Goal: Task Accomplishment & Management: Manage account settings

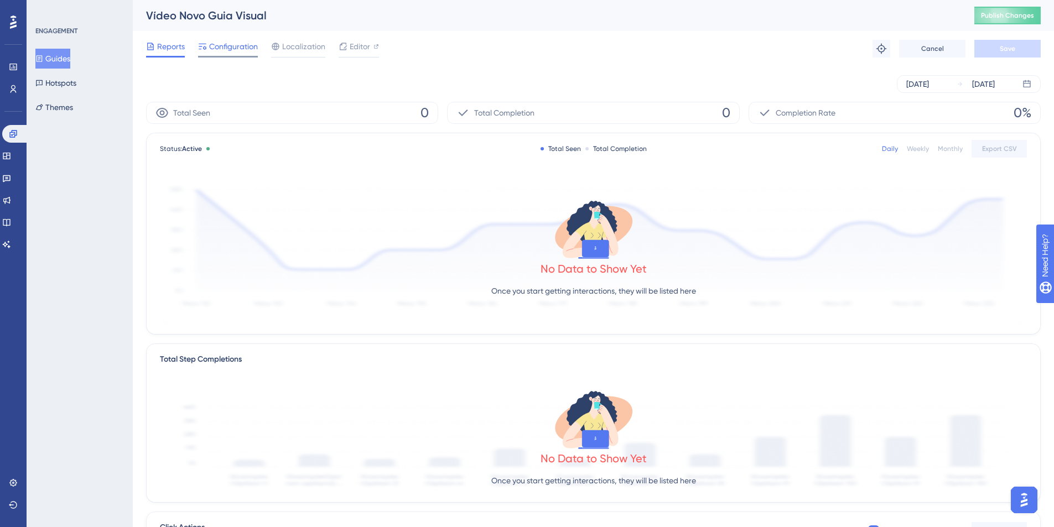
click at [239, 44] on span "Configuration" at bounding box center [233, 46] width 49 height 13
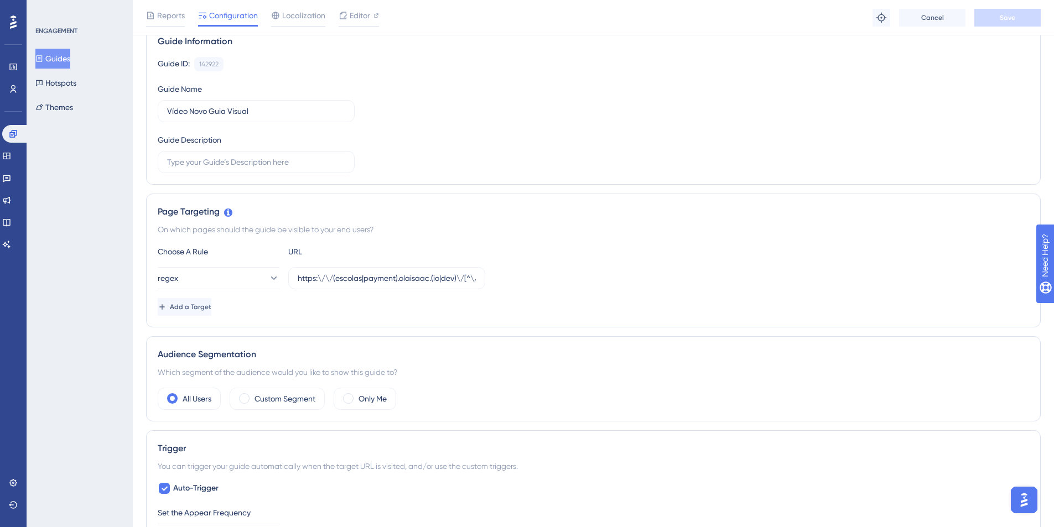
scroll to position [97, 0]
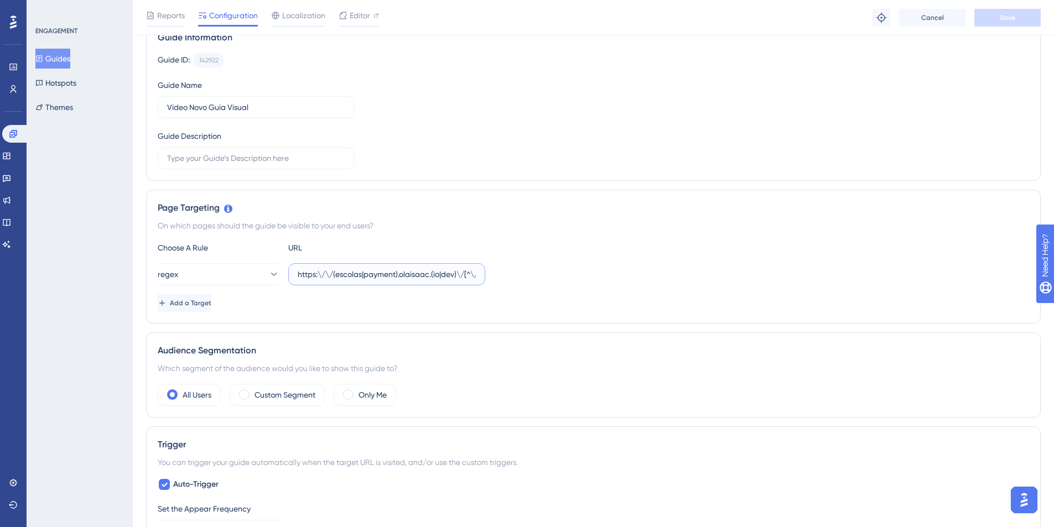
click at [424, 277] on input "https:\/\/(escolas|payment).olaisaac.(io|dev)\/[^\/\s]+\/?$" at bounding box center [387, 274] width 178 height 12
click at [407, 143] on div "Guide ID: 142922 Copy Guide Name Vídeo Novo Guia Visual Guide Description" at bounding box center [593, 111] width 871 height 116
click at [70, 58] on button "Guides" at bounding box center [52, 59] width 35 height 20
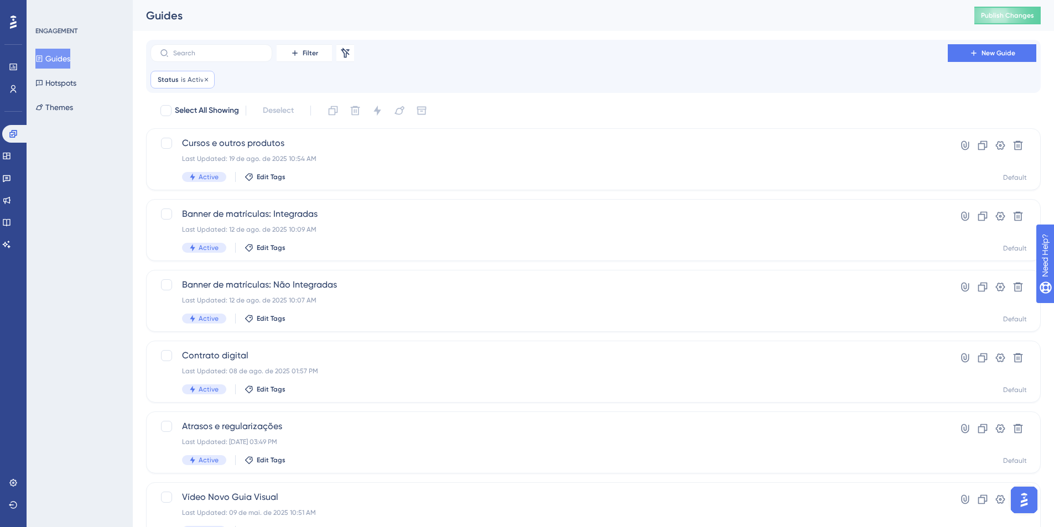
click at [201, 87] on div "Status is Active Active Remove" at bounding box center [182, 80] width 64 height 18
click at [204, 78] on icon at bounding box center [206, 79] width 7 height 7
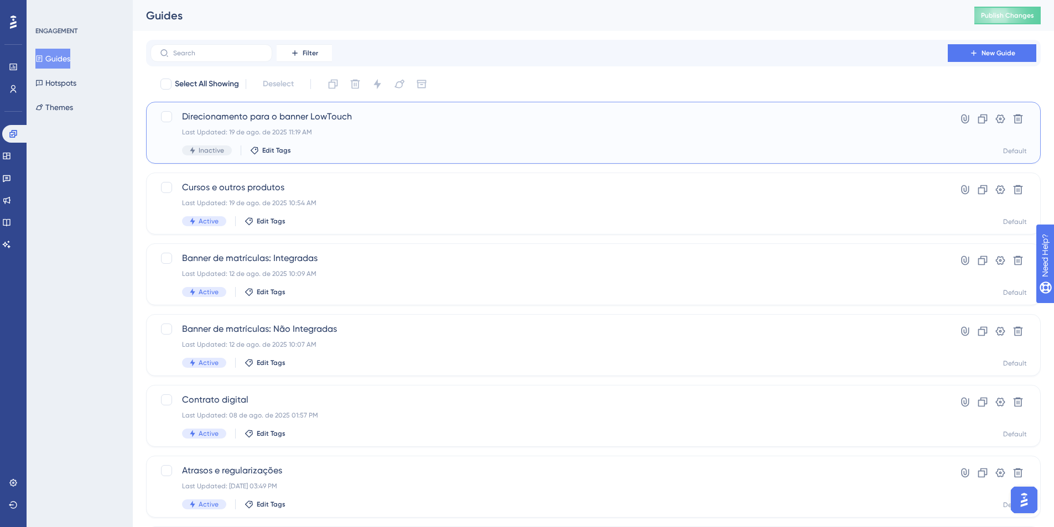
click at [249, 119] on span "Direcionamento para o banner LowTouch" at bounding box center [549, 116] width 734 height 13
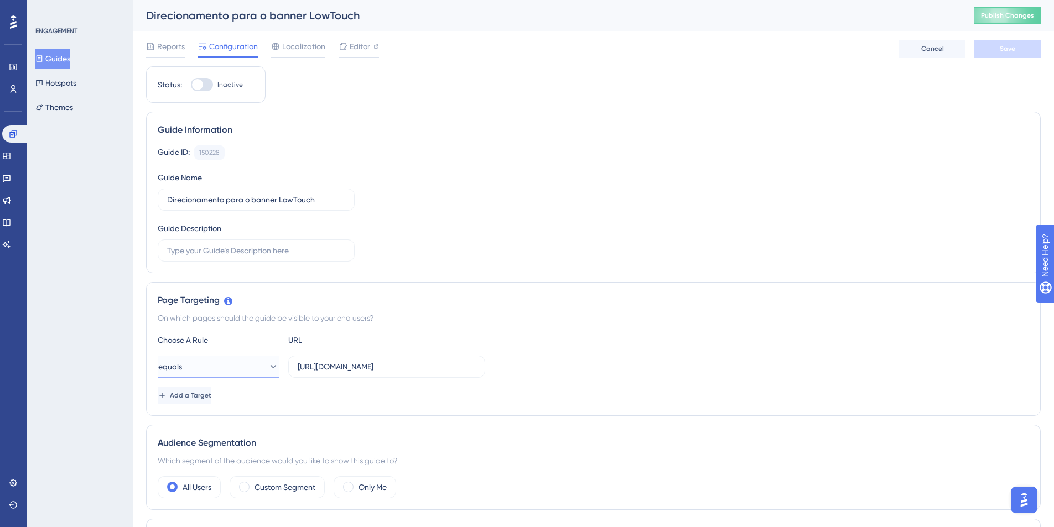
click at [253, 363] on button "equals" at bounding box center [219, 367] width 122 height 22
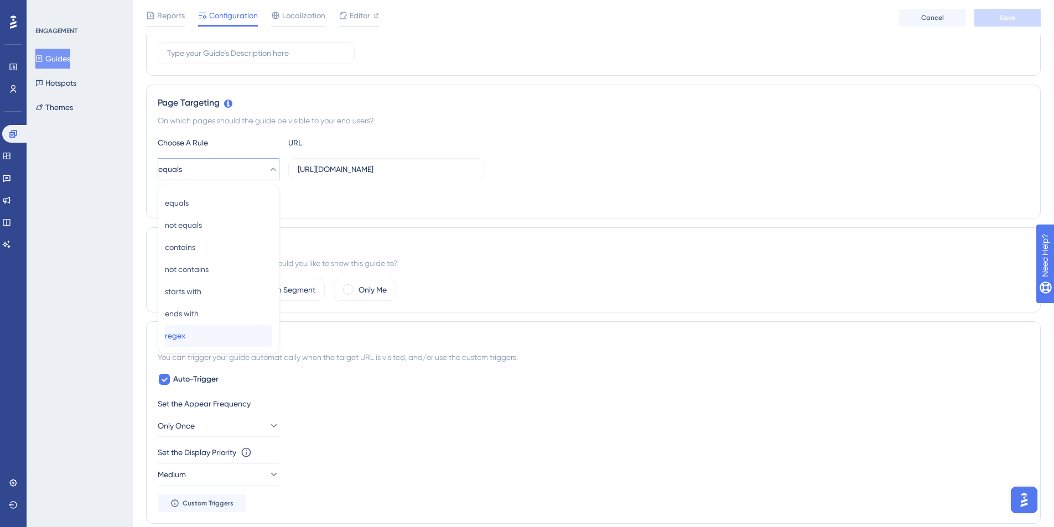
click at [228, 340] on div "regex regex" at bounding box center [218, 336] width 107 height 22
click at [414, 173] on input "[URL][DOMAIN_NAME]" at bounding box center [387, 169] width 178 height 12
paste input "\/\/(escolas|payment).olaisaac.(io|dev)\/[^\/\s]+\/?$"
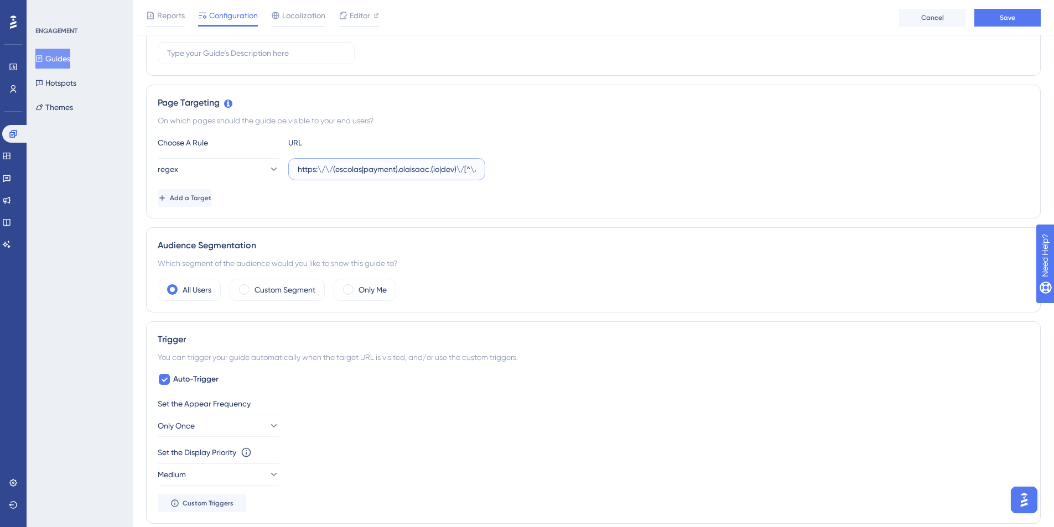
scroll to position [0, 36]
type input "https:\/\/(escolas|payment).olaisaac.(io|dev)\/[^\/\s]+\/?$"
click at [404, 207] on div "Page Targeting On which pages should the guide be visible to your end users? Ch…" at bounding box center [593, 152] width 894 height 134
click at [290, 296] on label "Custom Segment" at bounding box center [284, 289] width 61 height 13
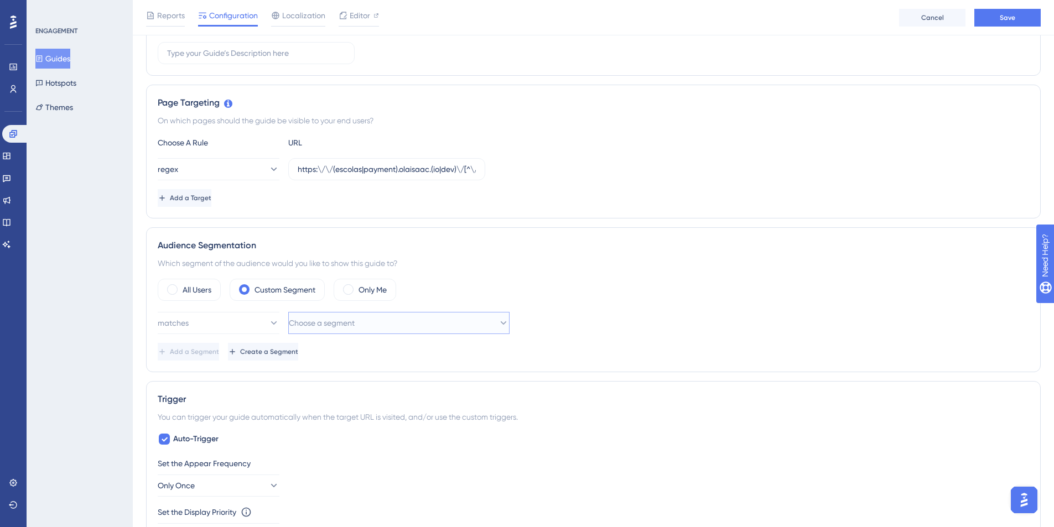
click at [351, 326] on span "Choose a segment" at bounding box center [322, 322] width 66 height 13
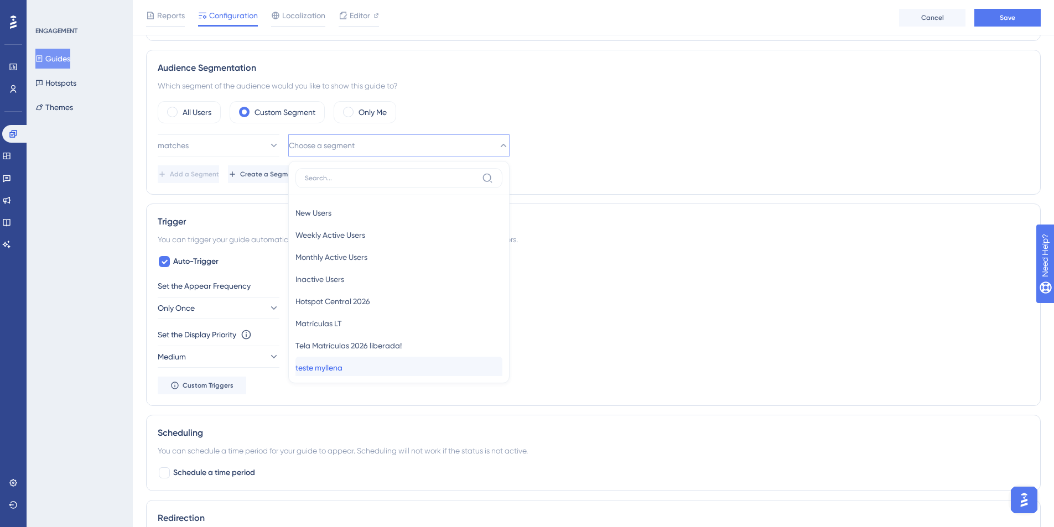
click at [340, 362] on span "teste myllena" at bounding box center [318, 367] width 47 height 13
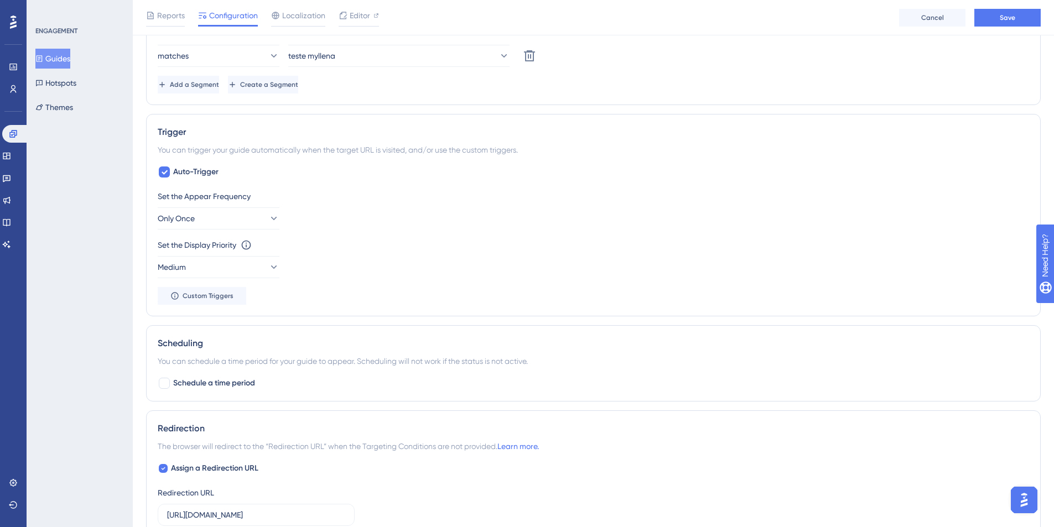
scroll to position [488, 0]
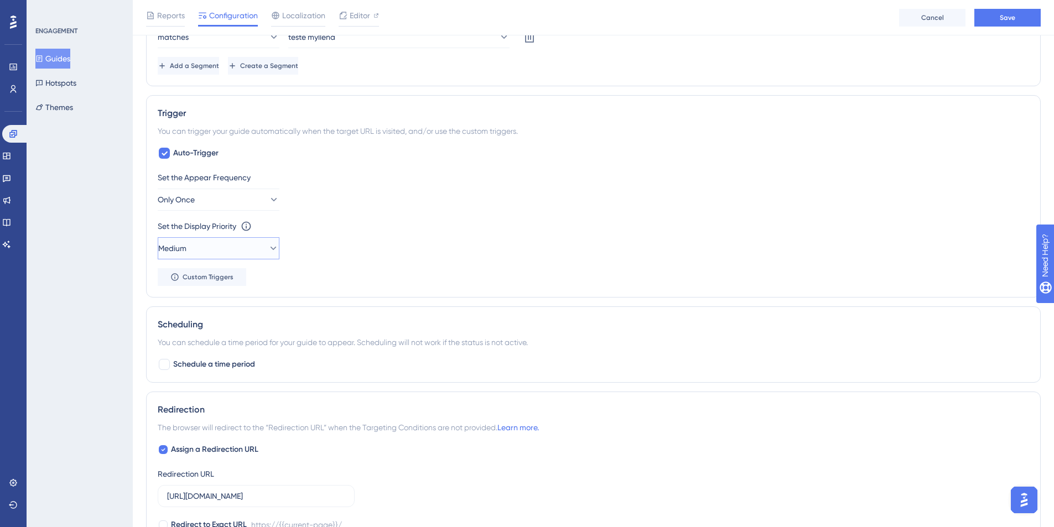
click at [268, 245] on icon at bounding box center [273, 248] width 11 height 11
click at [226, 338] on div "Highest Highest" at bounding box center [218, 348] width 107 height 22
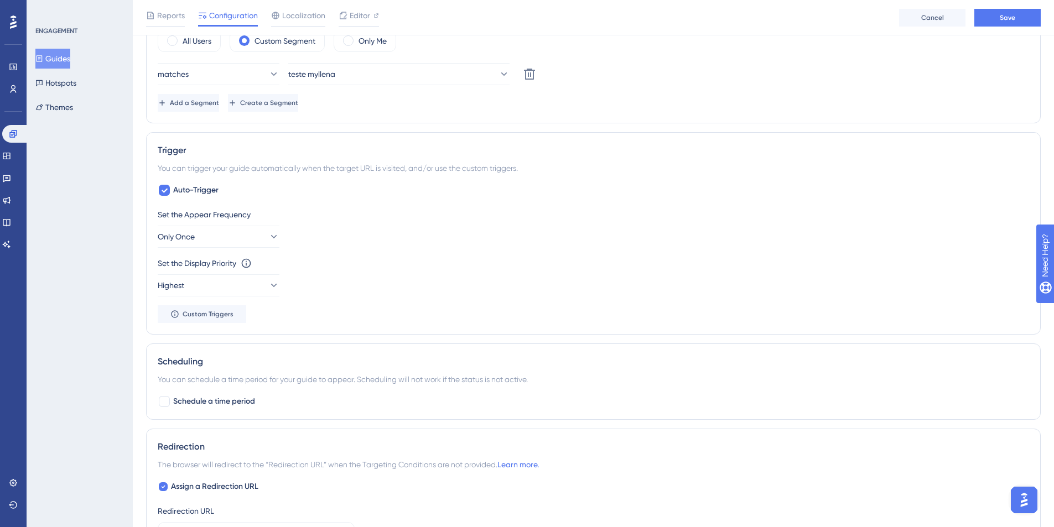
scroll to position [613, 0]
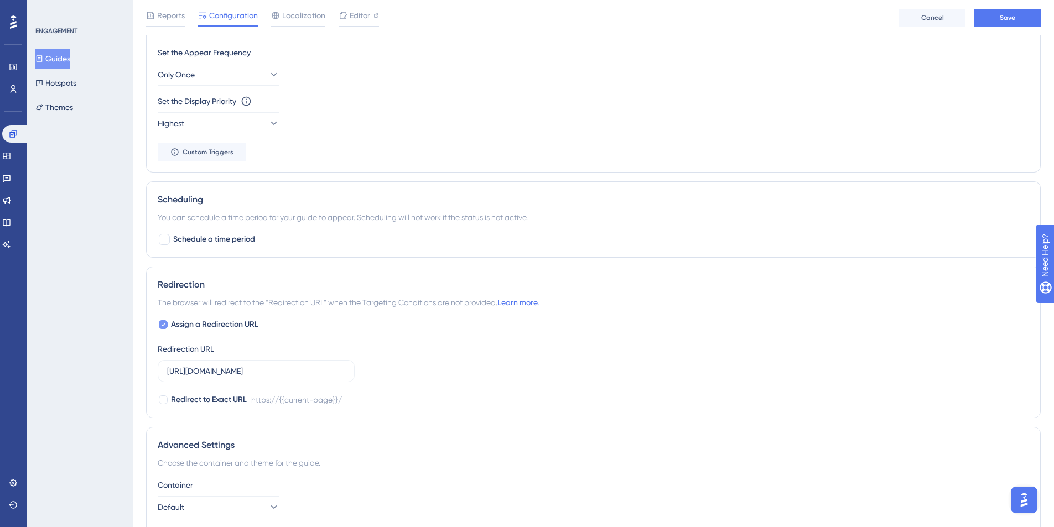
click at [223, 323] on span "Assign a Redirection URL" at bounding box center [214, 324] width 87 height 13
checkbox input "false"
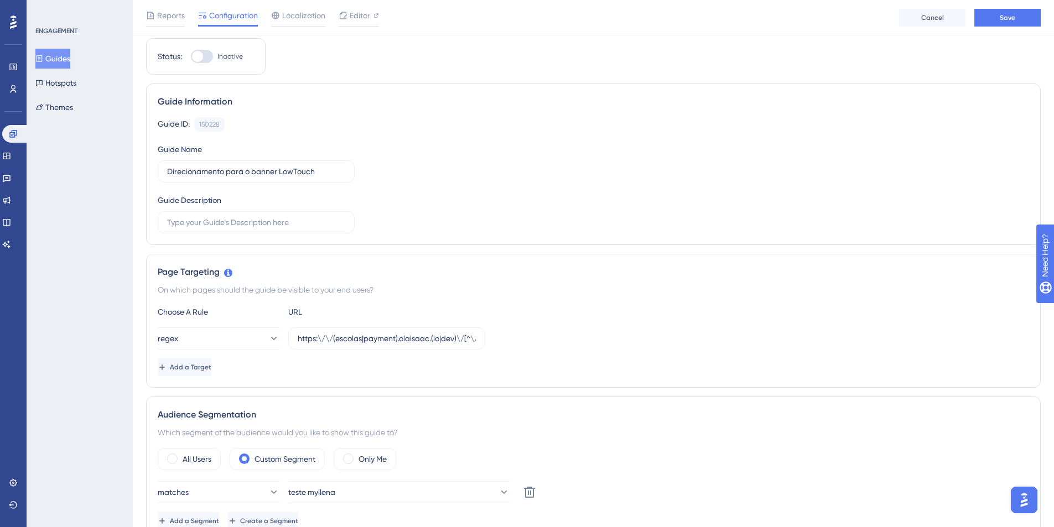
scroll to position [0, 0]
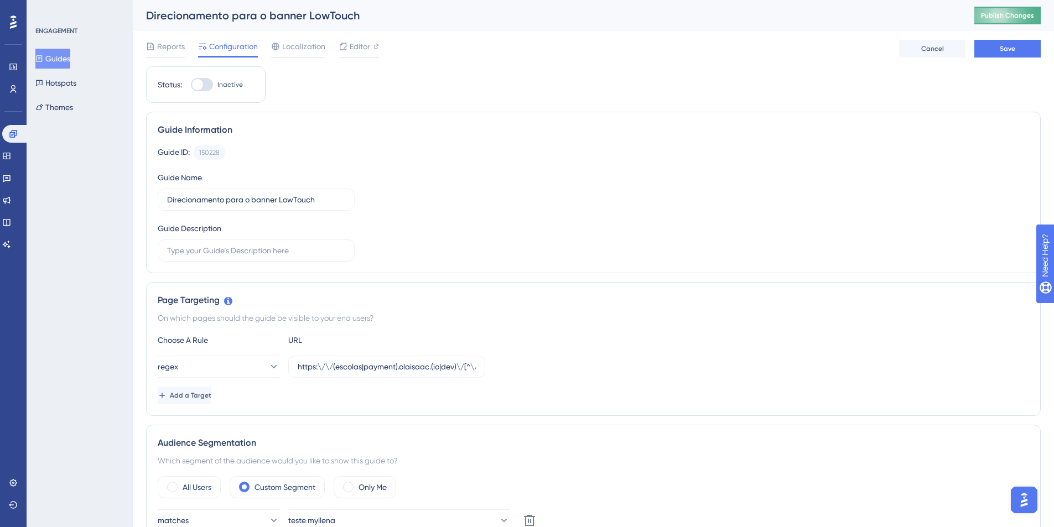
click at [1021, 20] on button "Publish Changes" at bounding box center [1007, 16] width 66 height 18
click at [1001, 45] on span "Save" at bounding box center [1007, 48] width 15 height 9
click at [18, 92] on link at bounding box center [13, 89] width 9 height 18
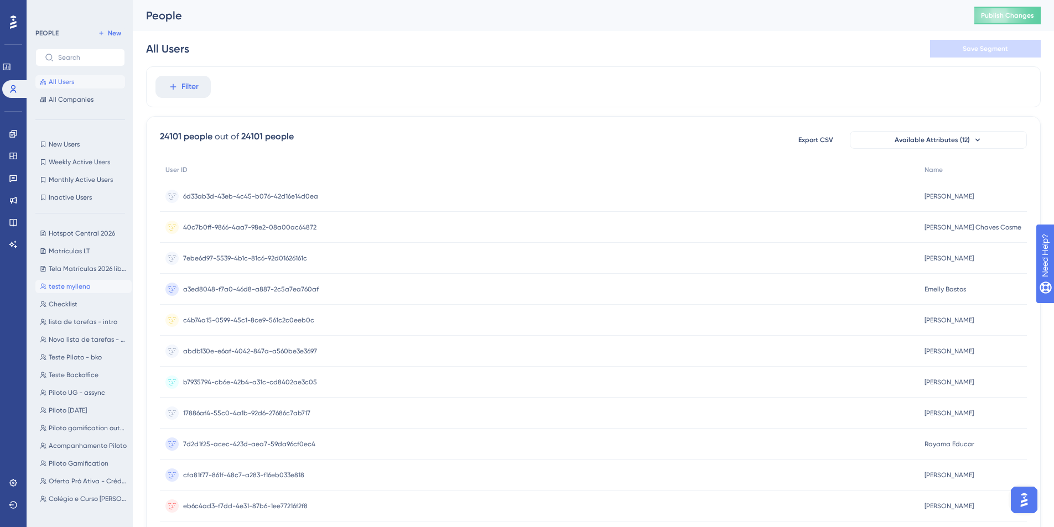
click at [76, 287] on span "teste myllena" at bounding box center [70, 286] width 42 height 9
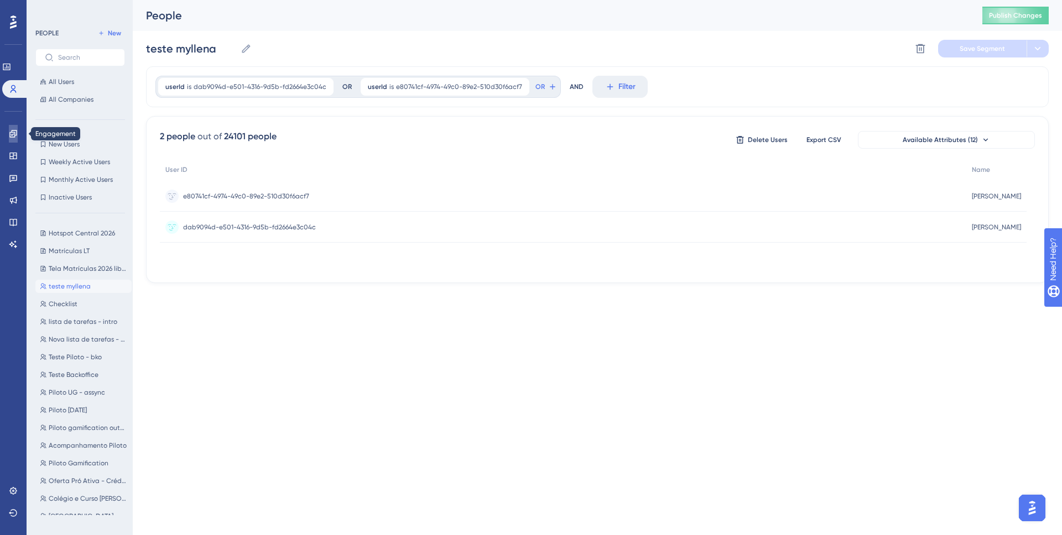
click at [10, 129] on icon at bounding box center [13, 133] width 9 height 9
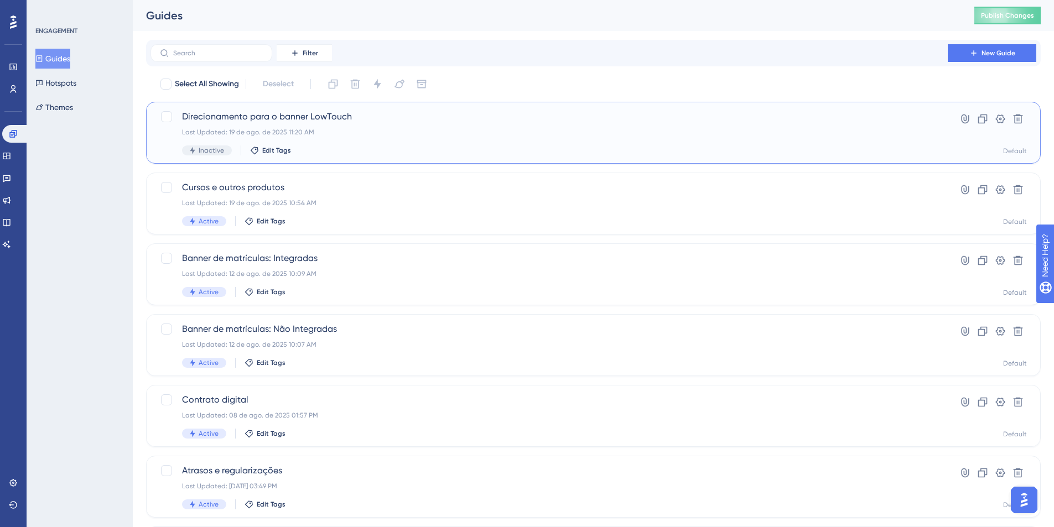
click at [259, 119] on span "Direcionamento para o banner LowTouch" at bounding box center [549, 116] width 734 height 13
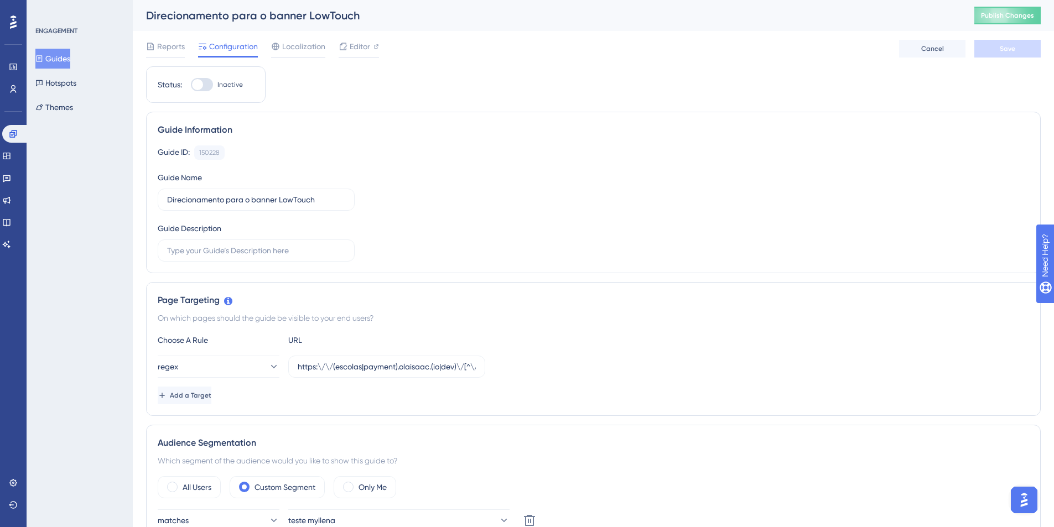
click at [206, 91] on div at bounding box center [202, 84] width 22 height 13
click at [191, 85] on input "Inactive" at bounding box center [190, 85] width 1 height 1
checkbox input "true"
click at [1002, 51] on span "Save" at bounding box center [1007, 48] width 15 height 9
click at [1015, 22] on button "Publish Changes" at bounding box center [1007, 16] width 66 height 18
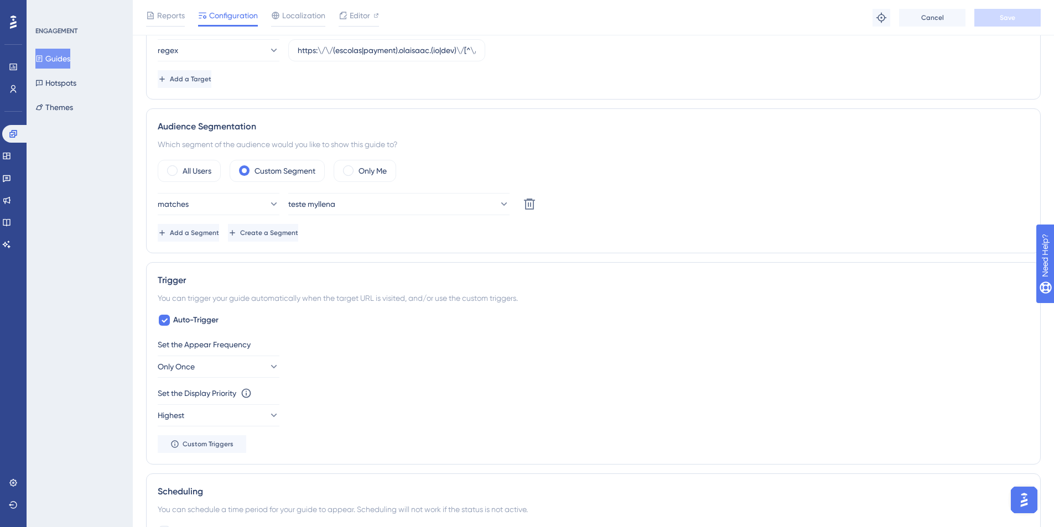
scroll to position [320, 0]
click at [240, 375] on button "Only Once" at bounding box center [219, 367] width 122 height 22
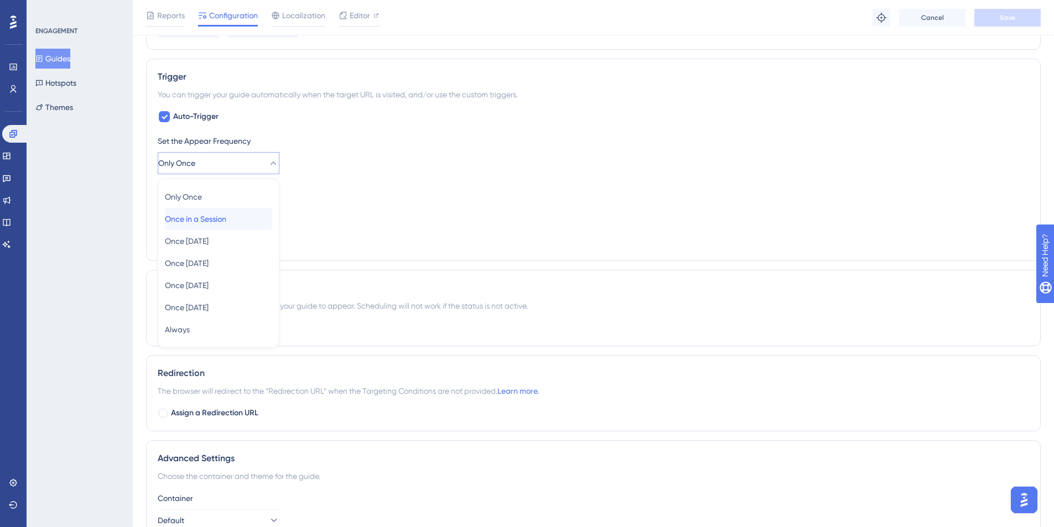
click at [220, 222] on span "Once in a Session" at bounding box center [195, 218] width 61 height 13
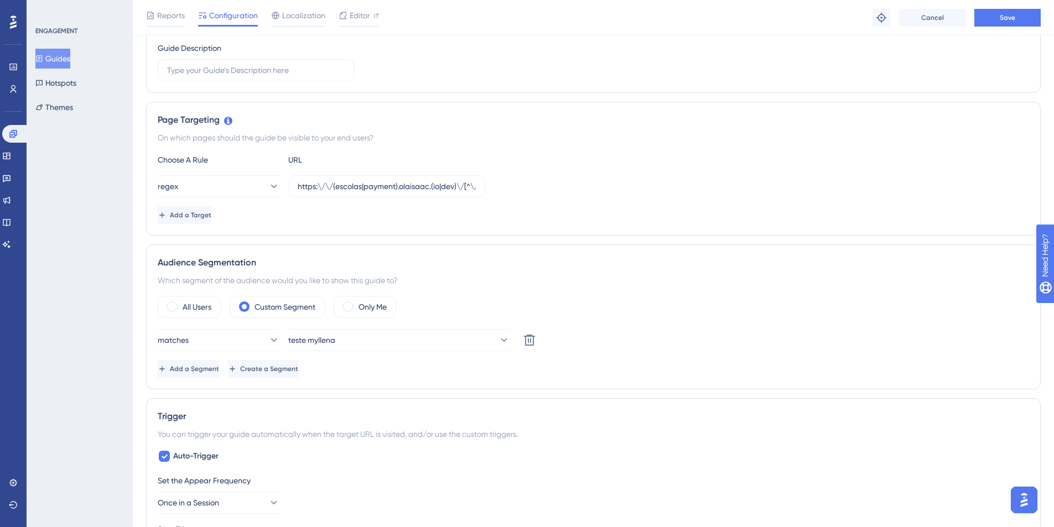
scroll to position [0, 0]
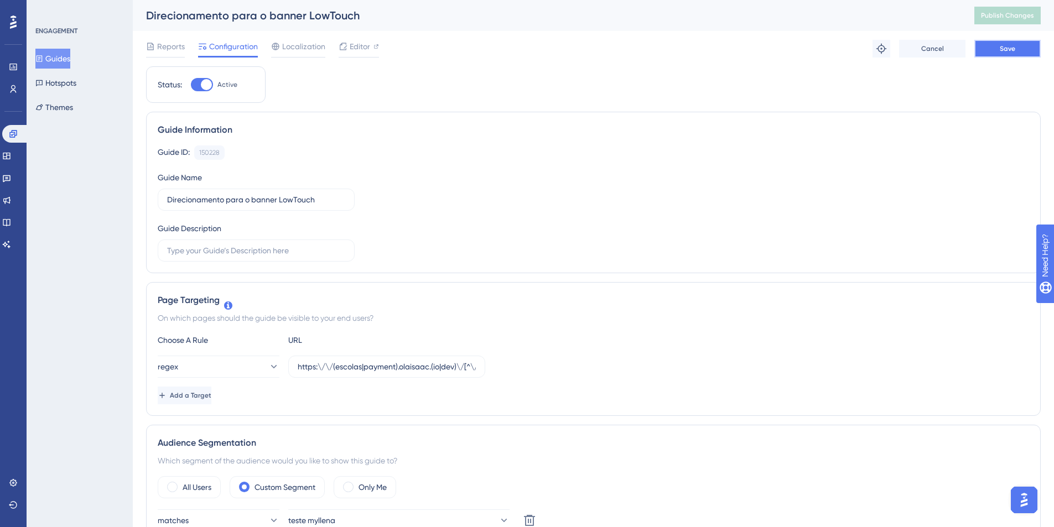
click at [1020, 51] on button "Save" at bounding box center [1007, 49] width 66 height 18
click at [161, 50] on span "Reports" at bounding box center [171, 46] width 28 height 13
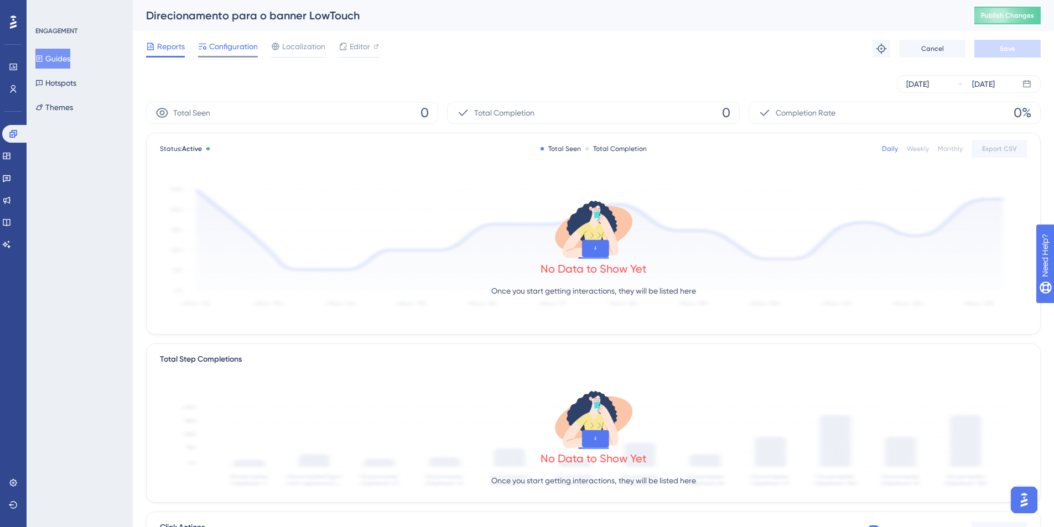
click at [245, 46] on span "Configuration" at bounding box center [233, 46] width 49 height 13
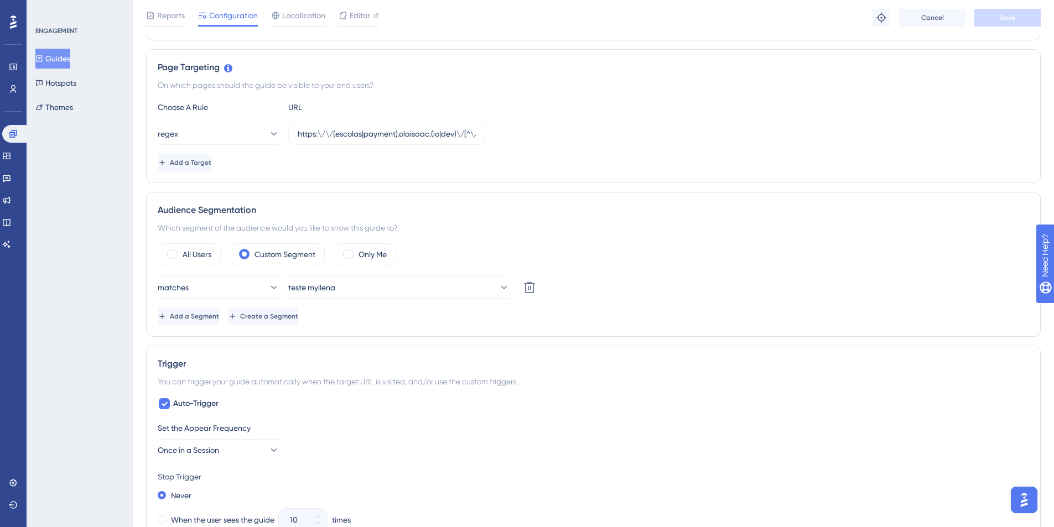
scroll to position [279, 0]
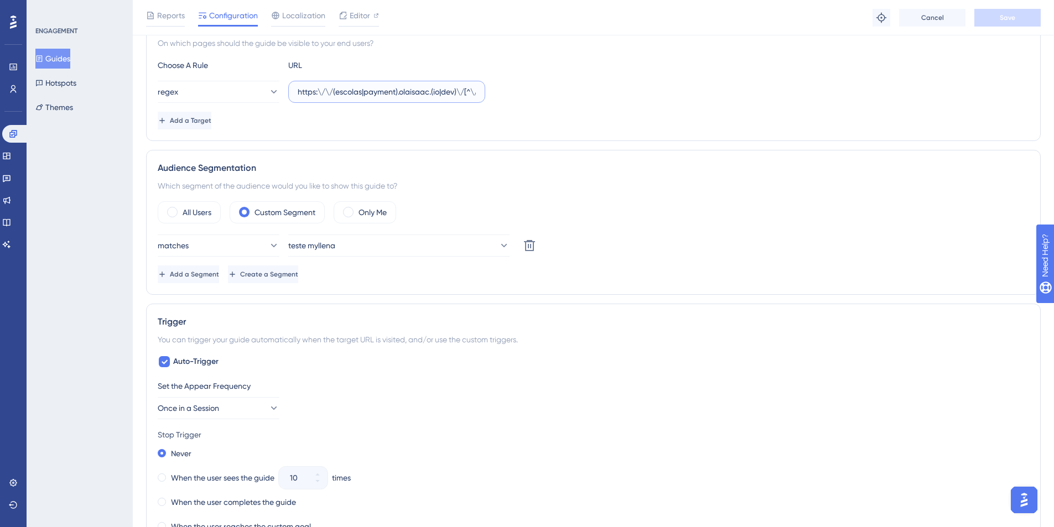
click at [425, 95] on input "https:\/\/(escolas|payment).olaisaac.(io|dev)\/[^\/\s]+\/?$" at bounding box center [387, 92] width 178 height 12
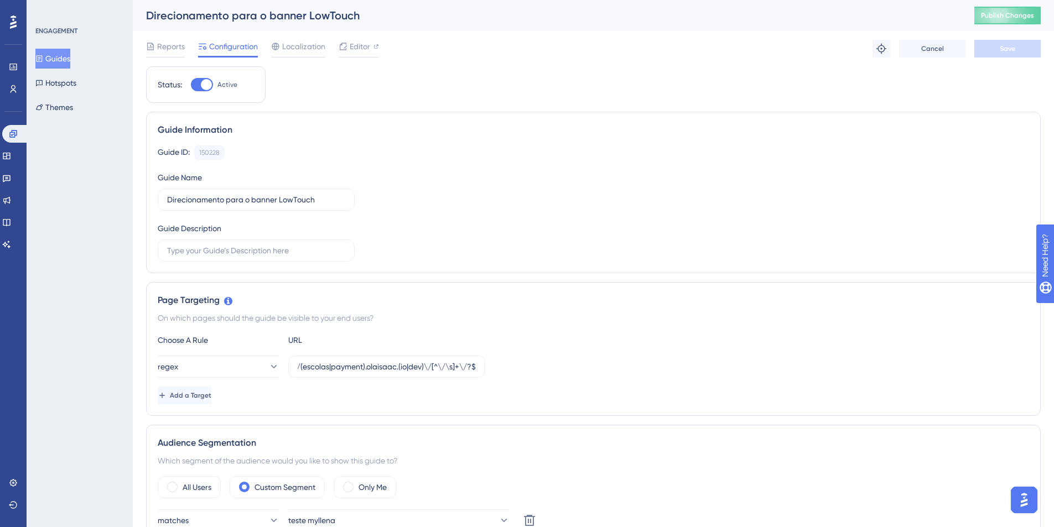
scroll to position [0, 0]
click at [50, 60] on button "Guides" at bounding box center [52, 59] width 35 height 20
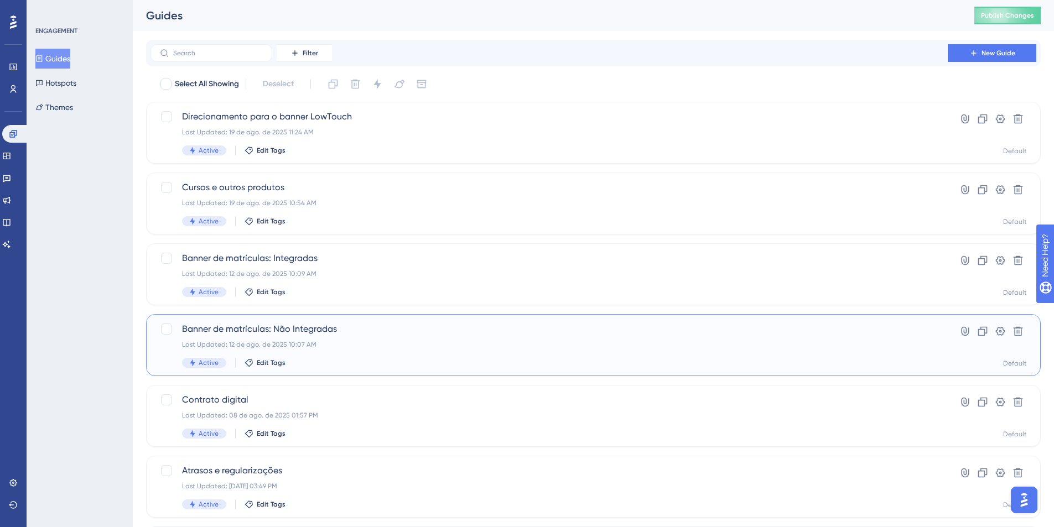
click at [316, 336] on div "Banner de matrículas: Não Integradas Last Updated: 12 de ago. de 2025 10:07 AM …" at bounding box center [549, 345] width 734 height 45
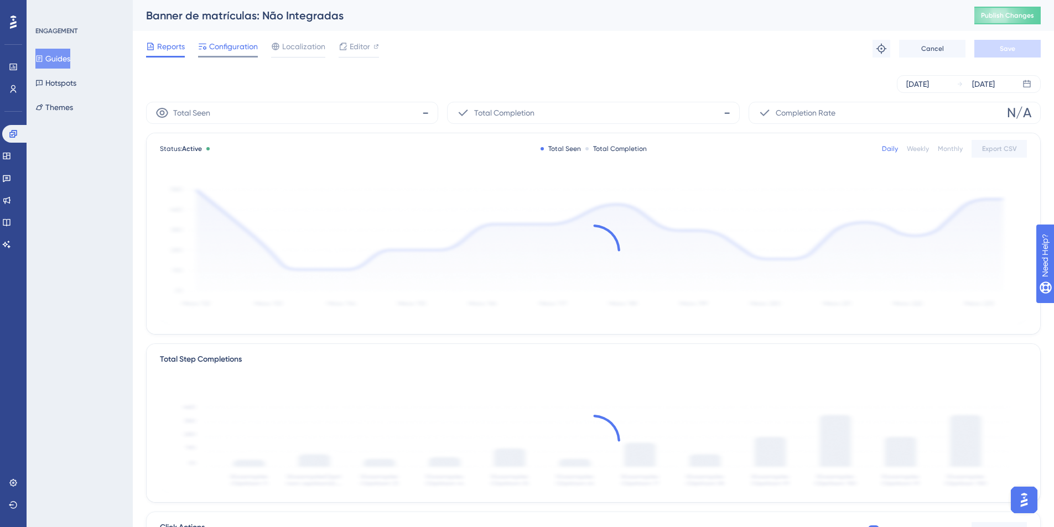
click at [238, 51] on span "Configuration" at bounding box center [233, 46] width 49 height 13
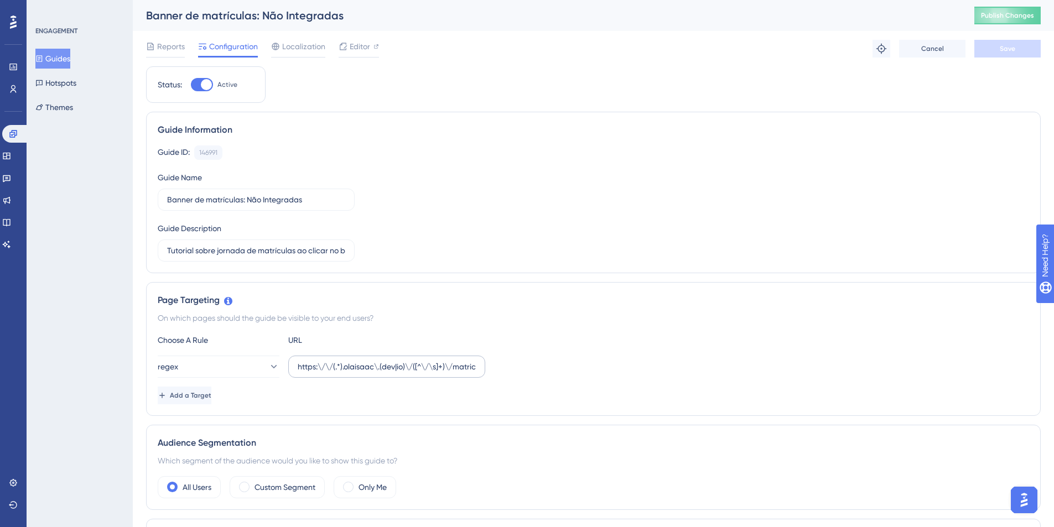
click at [399, 360] on label "https:\/\/(.*).olaisaac\.(dev|io)\/([^\/\s]+)\/matriculas" at bounding box center [386, 367] width 197 height 22
click at [399, 361] on input "https:\/\/(.*).olaisaac\.(dev|io)\/([^\/\s]+)\/matriculas" at bounding box center [387, 367] width 178 height 12
click at [61, 60] on button "Guides" at bounding box center [52, 59] width 35 height 20
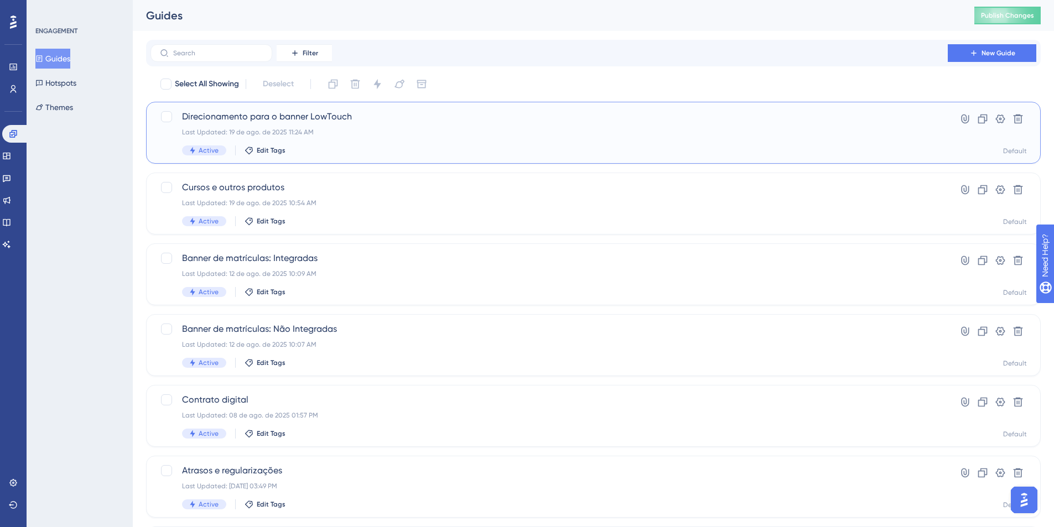
click at [275, 118] on span "Direcionamento para o banner LowTouch" at bounding box center [549, 116] width 734 height 13
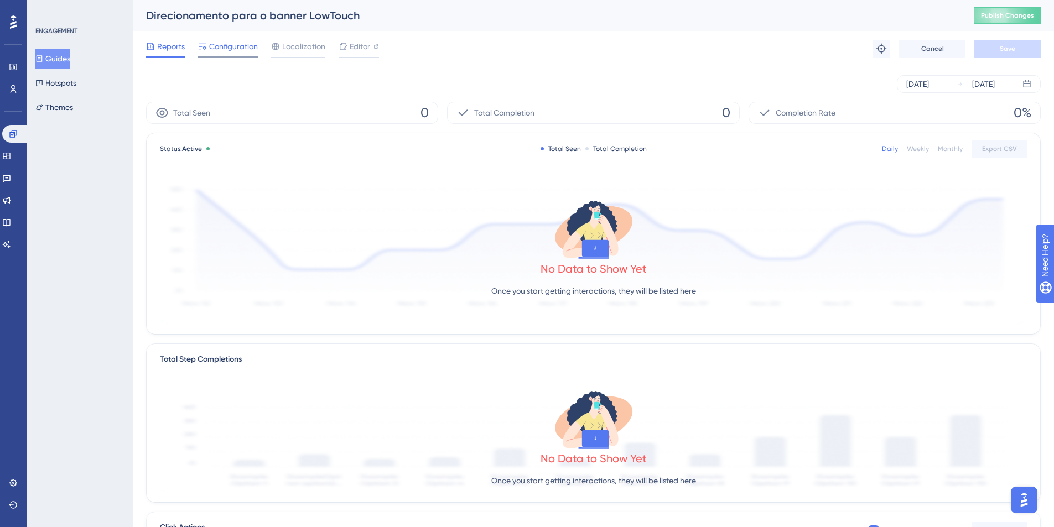
click at [234, 50] on span "Configuration" at bounding box center [233, 46] width 49 height 13
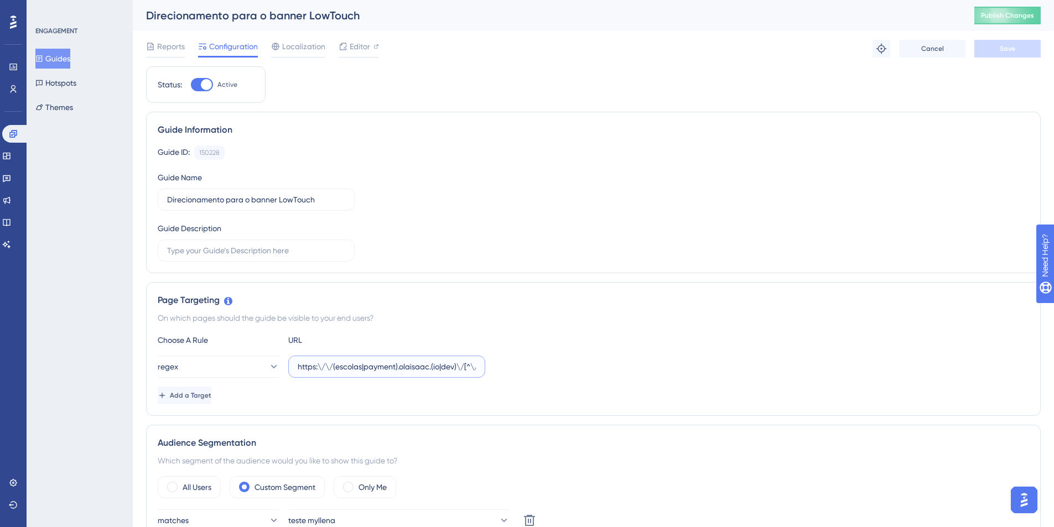
click at [370, 363] on input "https:\/\/(escolas|payment).olaisaac.(io|dev)\/[^\/\s]+\/?$" at bounding box center [387, 367] width 178 height 12
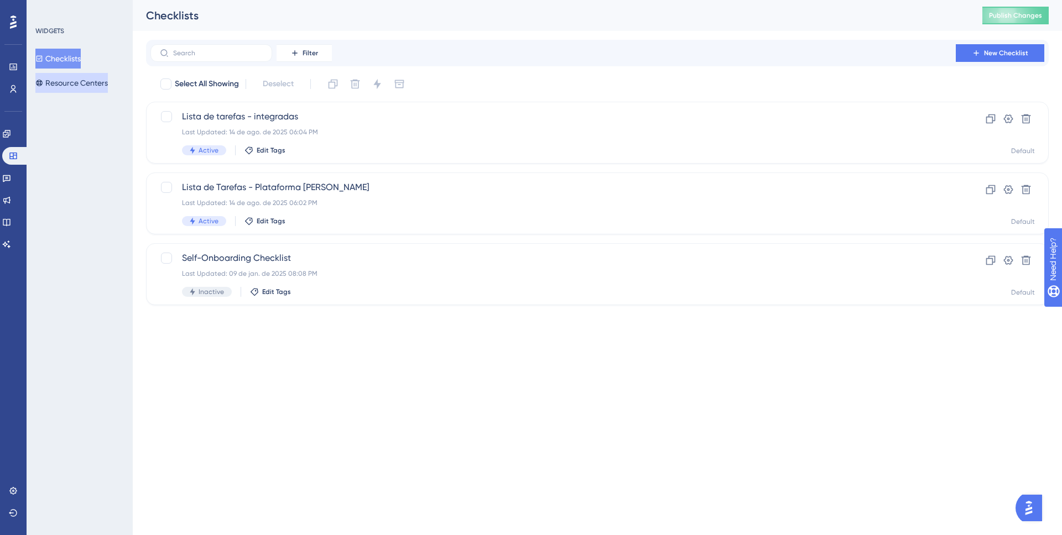
click at [102, 84] on button "Resource Centers" at bounding box center [71, 83] width 72 height 20
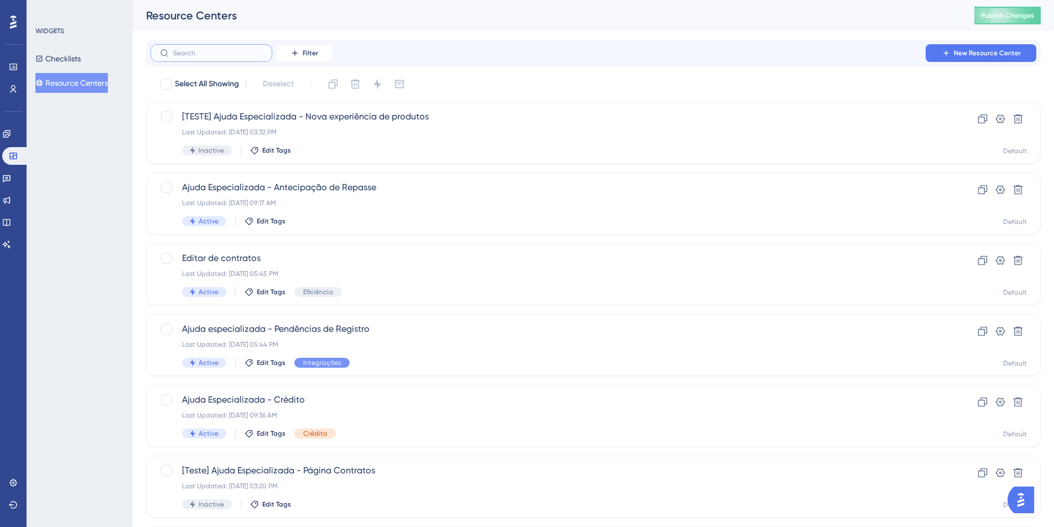
click at [193, 55] on input "text" at bounding box center [218, 53] width 90 height 8
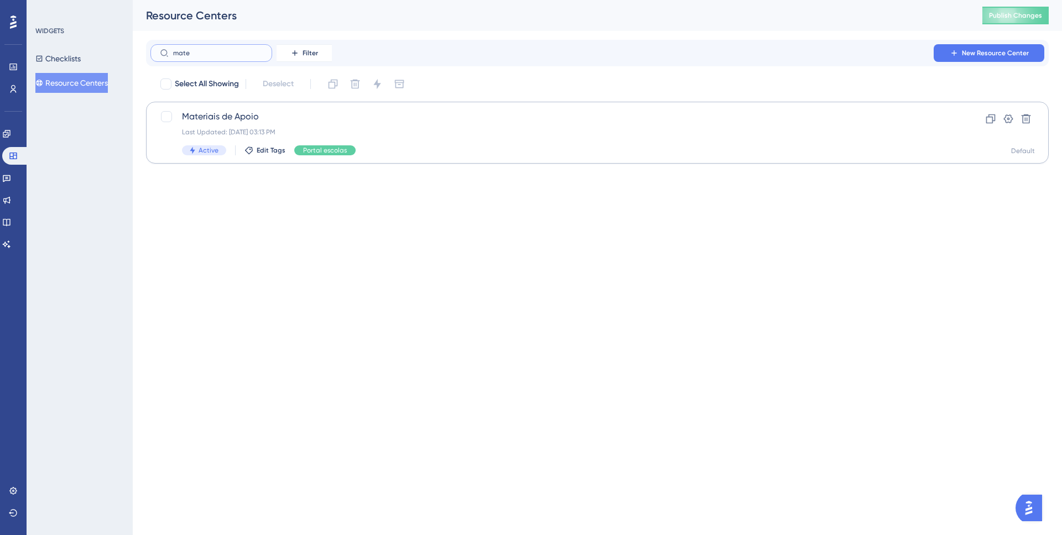
type input "mate"
click at [236, 119] on span "Materiais de Apoio" at bounding box center [553, 116] width 742 height 13
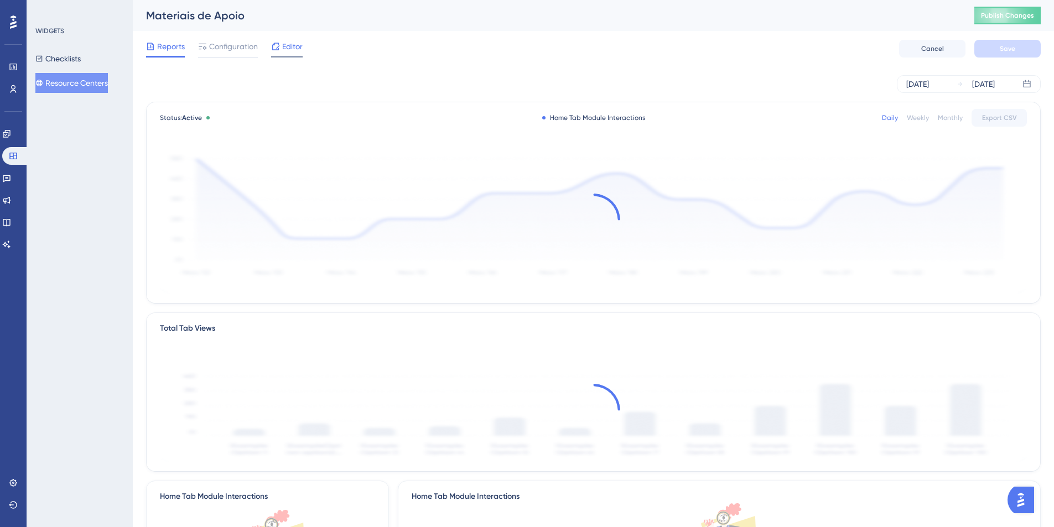
click at [293, 48] on span "Editor" at bounding box center [292, 46] width 20 height 13
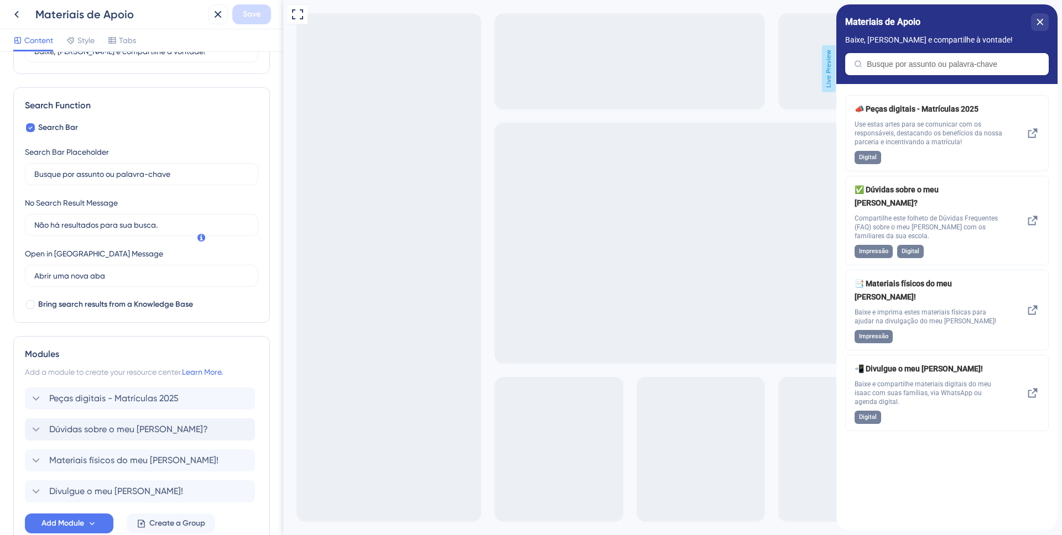
scroll to position [195, 0]
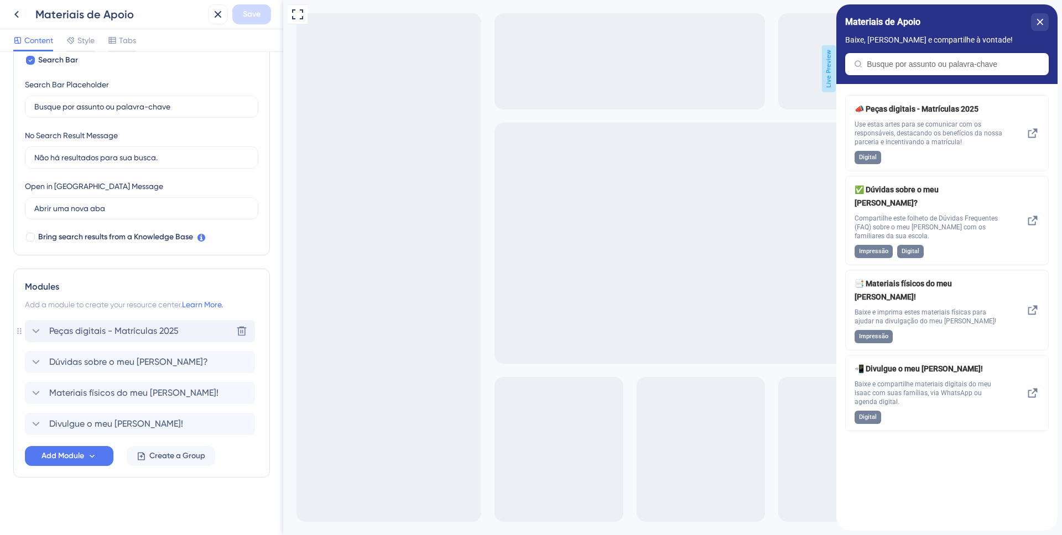
click at [43, 333] on div "Peças digitais - Matrículas 2025" at bounding box center [103, 331] width 149 height 13
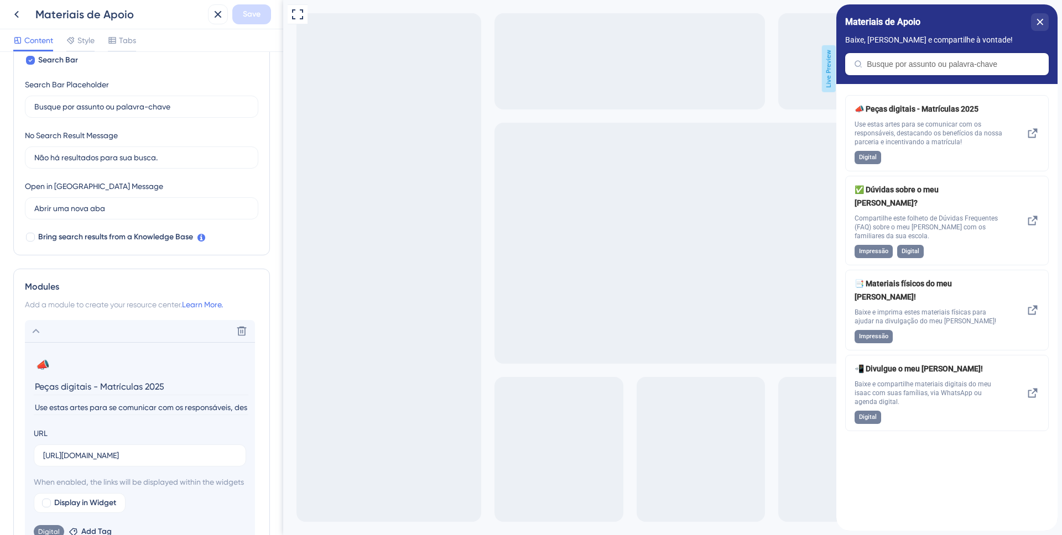
drag, startPoint x: 173, startPoint y: 388, endPoint x: 24, endPoint y: 384, distance: 148.9
click at [25, 384] on section "📣 Change emoji Remove emoji Peças digitais - Matrículas 2025 Use estas artes pa…" at bounding box center [140, 447] width 230 height 210
paste input "Matriculas 2026"
click at [175, 386] on input "Peças digitais - Matrículas 2025" at bounding box center [141, 386] width 215 height 17
type input "Peças digitais - Matrículas 2026"
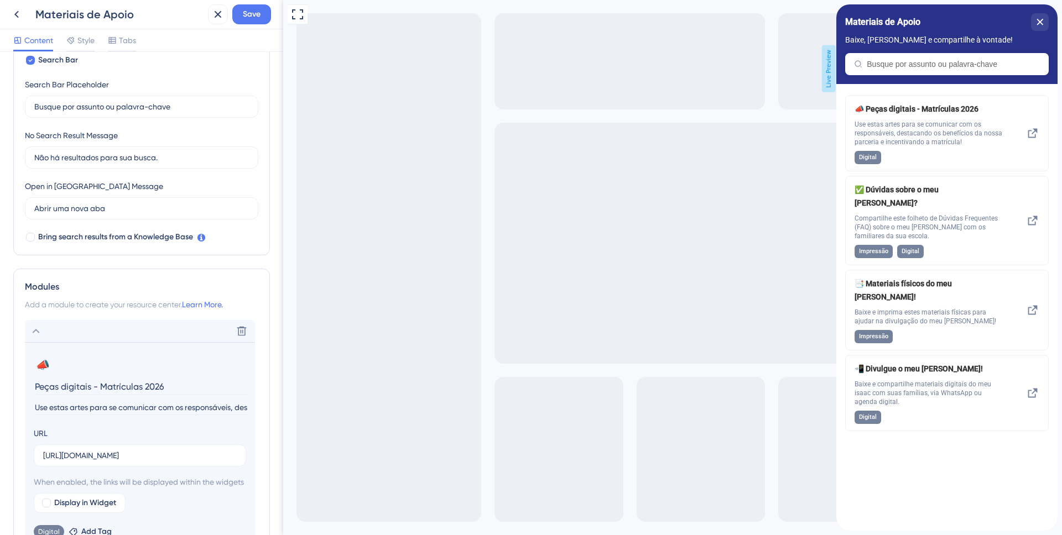
click at [159, 410] on input "Use estas artes para se comunicar com os responsáveis, destacando os benefícios…" at bounding box center [141, 408] width 215 height 15
click at [160, 451] on input "https://storage.googleapis.com/marketing-materials-prod-edi/img/Matr%C3%ADculas…" at bounding box center [140, 456] width 194 height 12
paste input "https://isaac.com.br/matriculas-kit-pdv-digital"
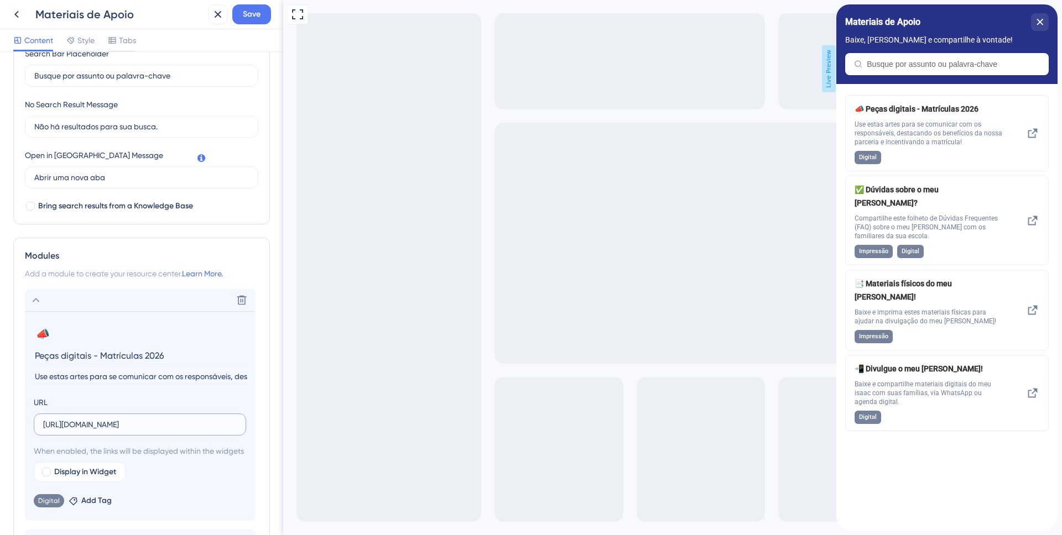
scroll to position [280, 0]
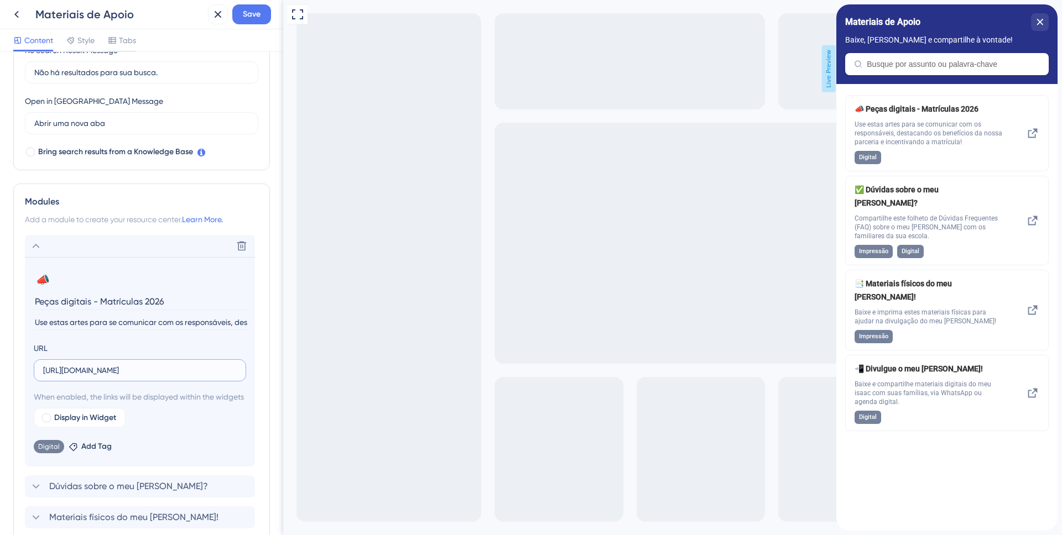
type input "https://isaac.com.br/matriculas-kit-pdv-digital"
click at [197, 404] on span "When enabled, the links will be displayed within the widgets" at bounding box center [140, 397] width 212 height 13
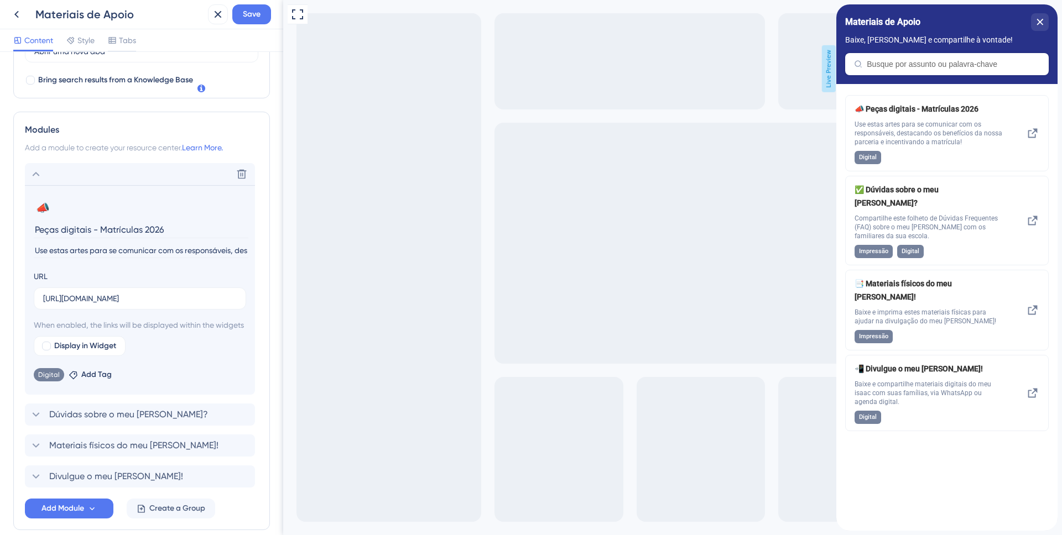
scroll to position [342, 0]
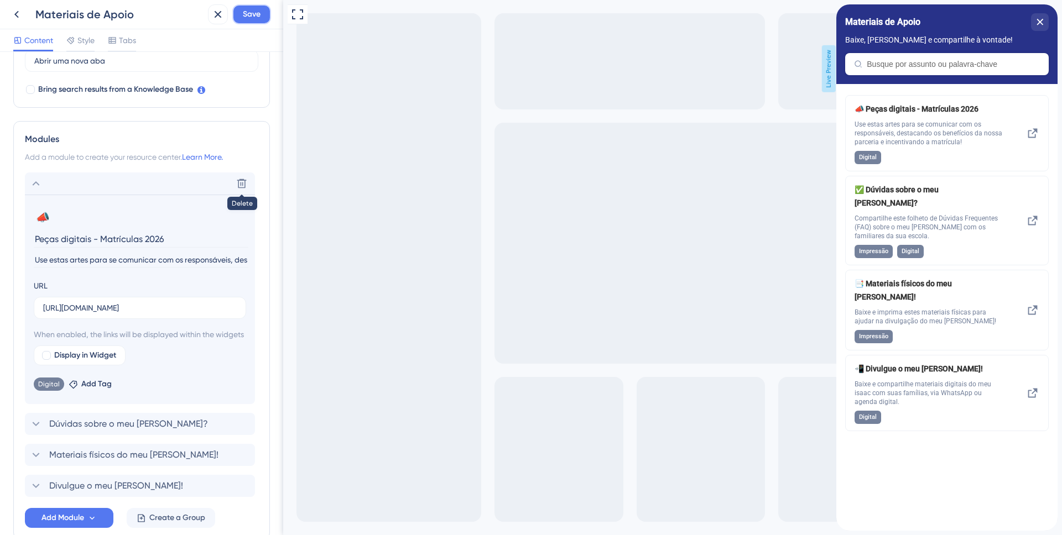
click at [246, 12] on span "Save" at bounding box center [252, 14] width 18 height 13
click at [238, 144] on div "Modules" at bounding box center [141, 139] width 233 height 13
click at [236, 135] on div "Modules" at bounding box center [141, 139] width 233 height 13
click at [254, 225] on section "📣 Change emoji Remove emoji Peças digitais - Matrículas 2026 Use estas artes pa…" at bounding box center [140, 300] width 230 height 210
click at [33, 184] on icon at bounding box center [35, 183] width 13 height 13
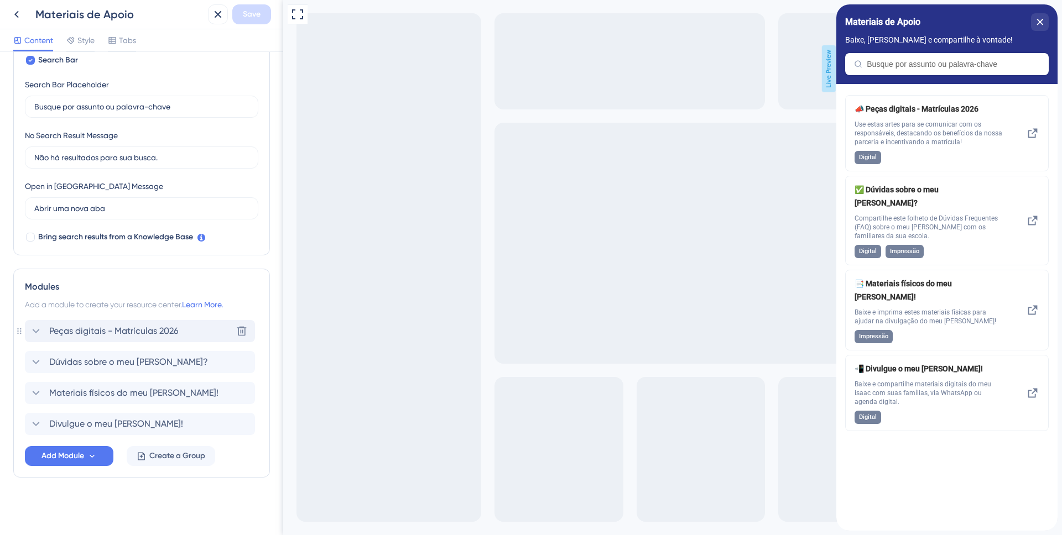
scroll to position [195, 0]
click at [34, 328] on icon at bounding box center [35, 331] width 13 height 13
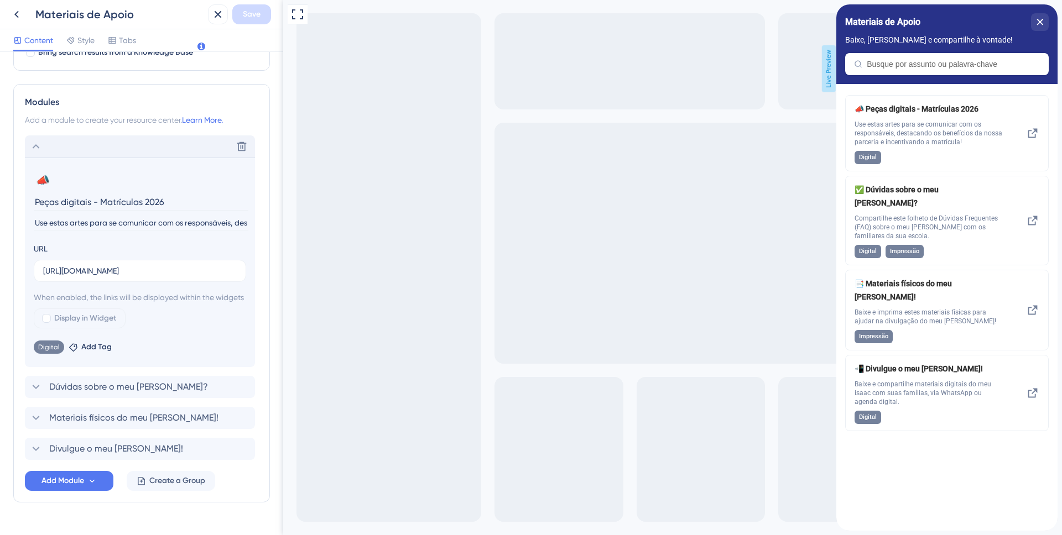
scroll to position [386, 0]
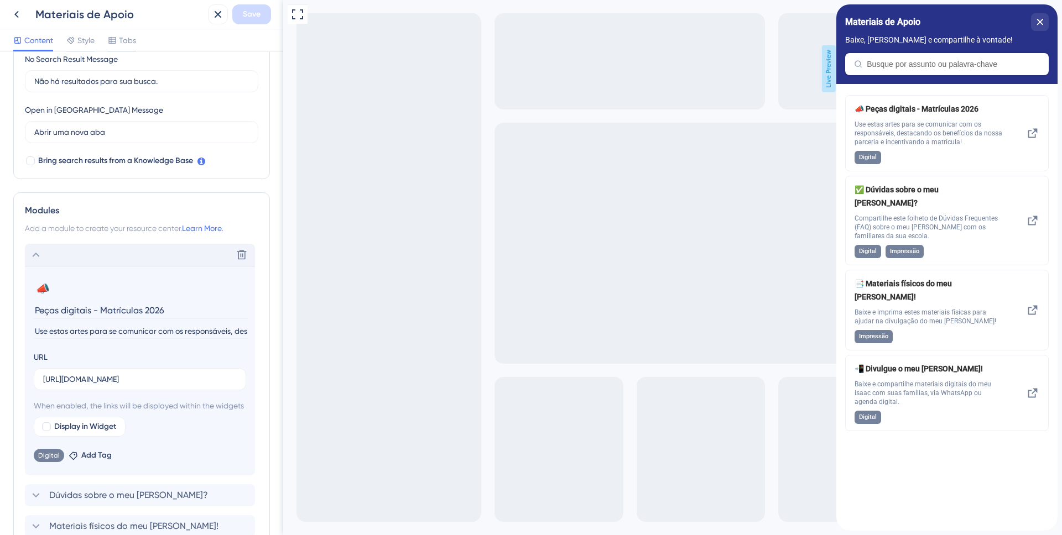
click at [35, 251] on icon at bounding box center [35, 254] width 13 height 13
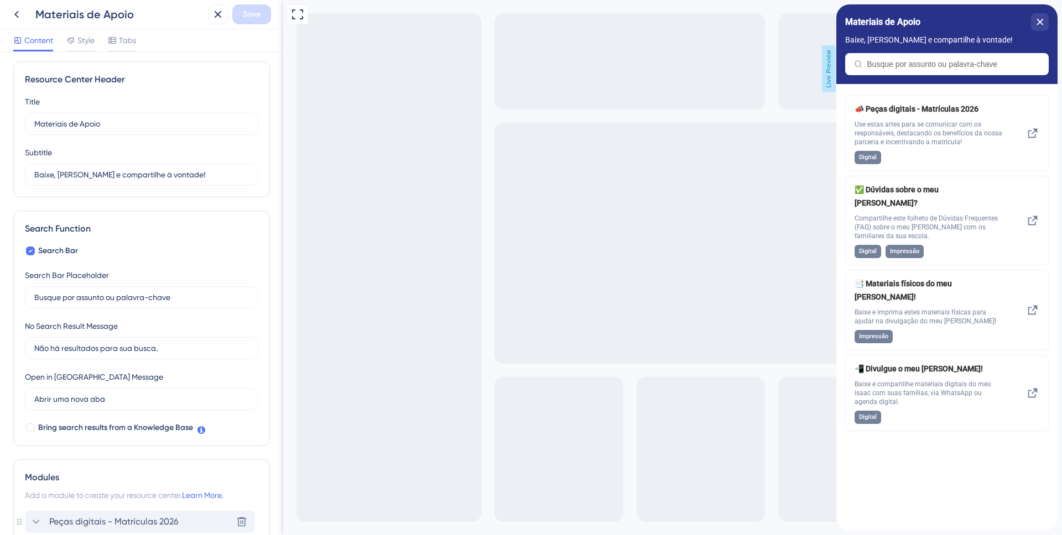
scroll to position [0, 0]
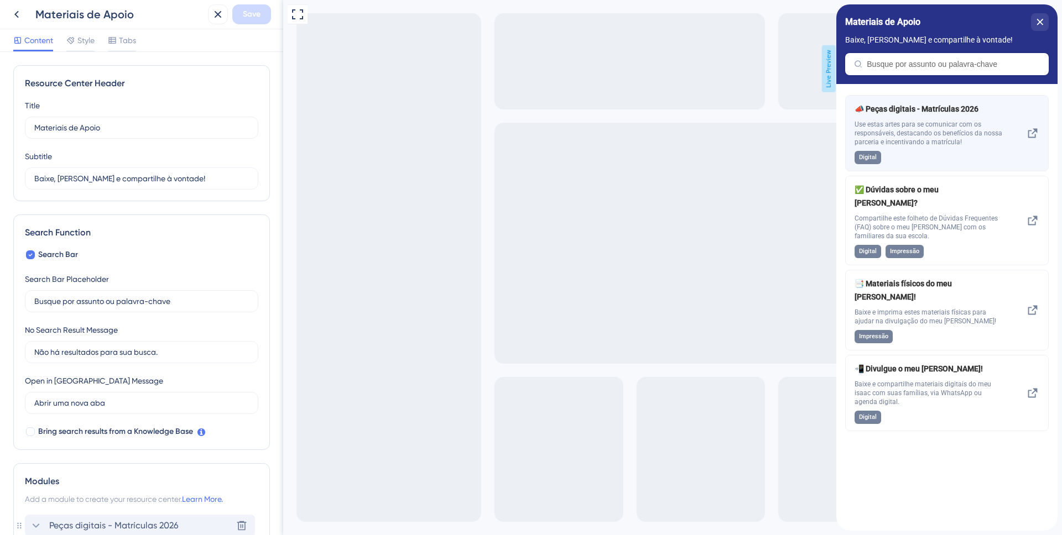
click at [1034, 132] on icon at bounding box center [1032, 133] width 9 height 9
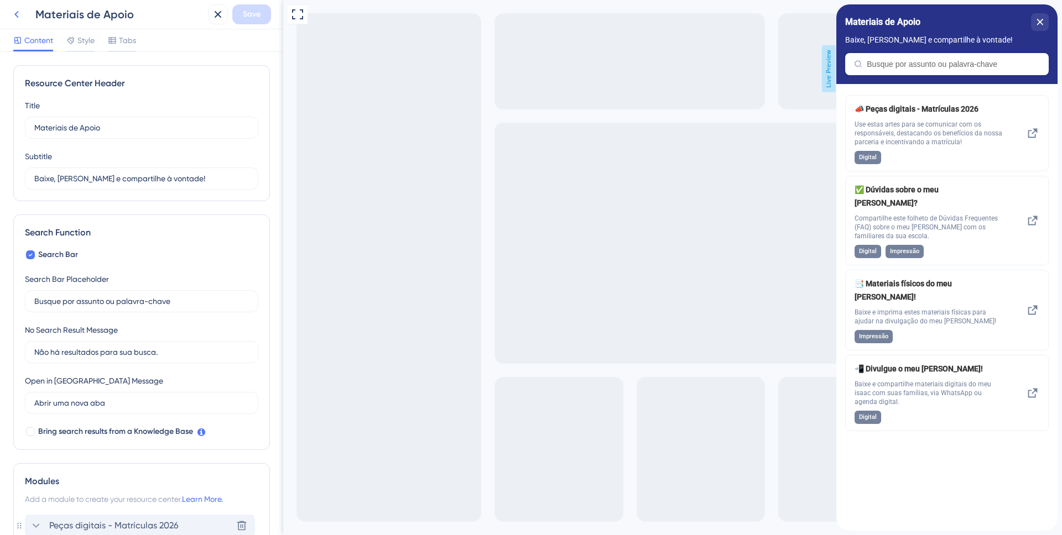
click at [18, 16] on icon at bounding box center [16, 14] width 13 height 13
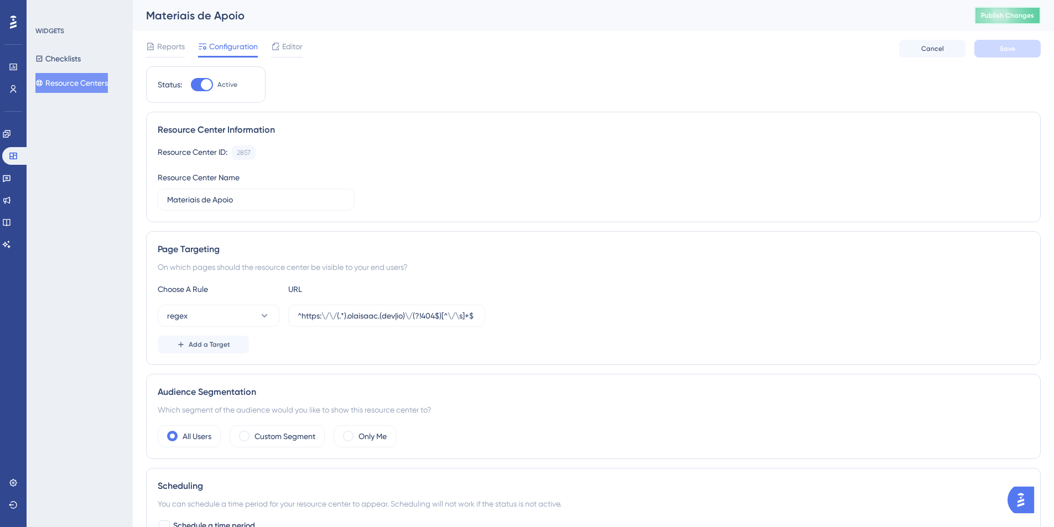
click at [1003, 14] on span "Publish Changes" at bounding box center [1007, 15] width 53 height 9
click at [301, 48] on span "Editor" at bounding box center [292, 46] width 20 height 13
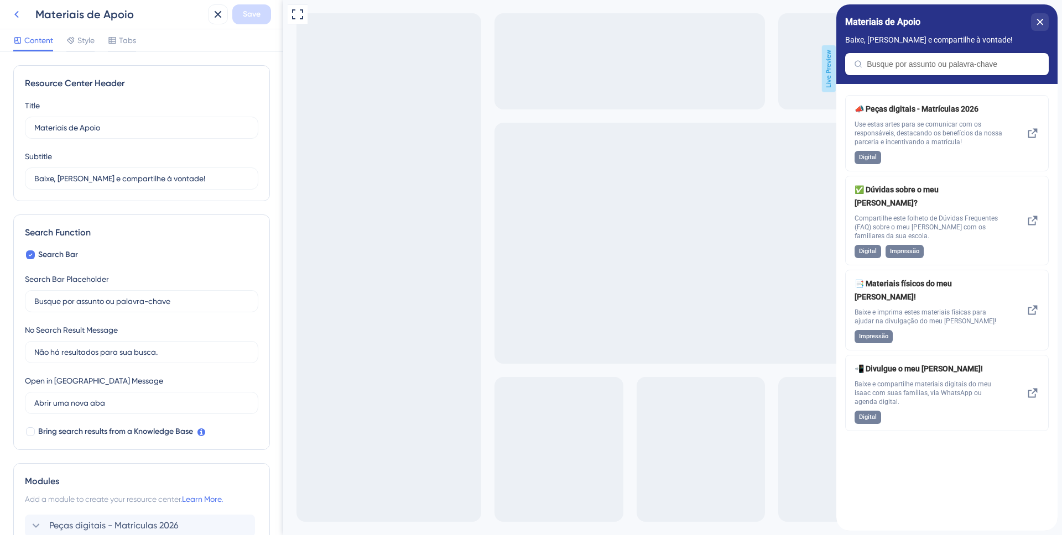
click at [19, 13] on icon at bounding box center [16, 14] width 13 height 13
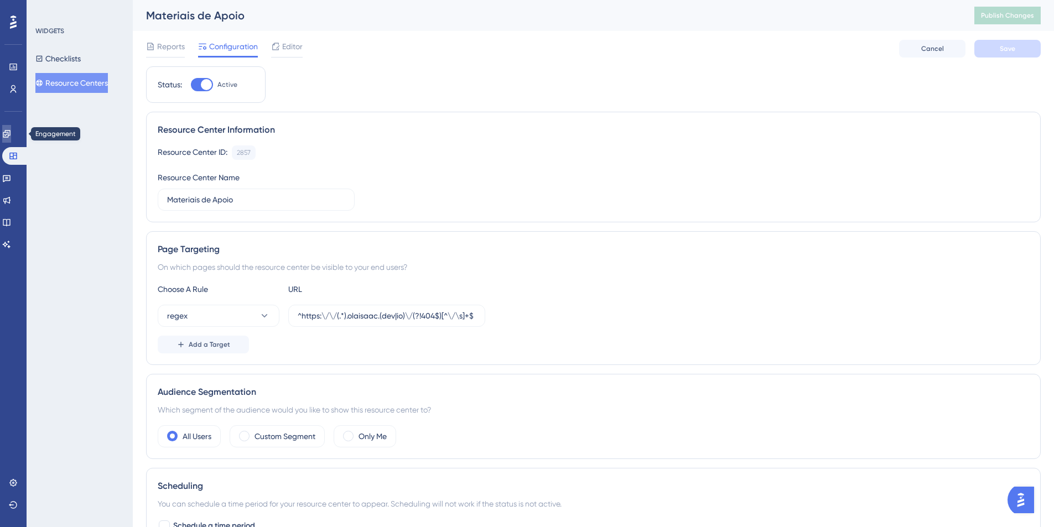
click at [8, 129] on icon at bounding box center [6, 133] width 9 height 9
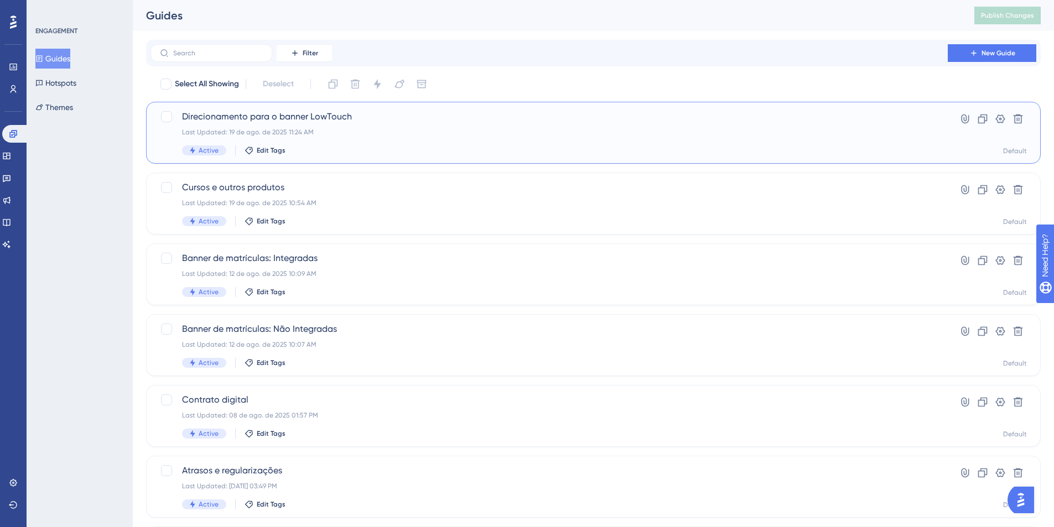
click at [258, 115] on span "Direcionamento para o banner LowTouch" at bounding box center [549, 116] width 734 height 13
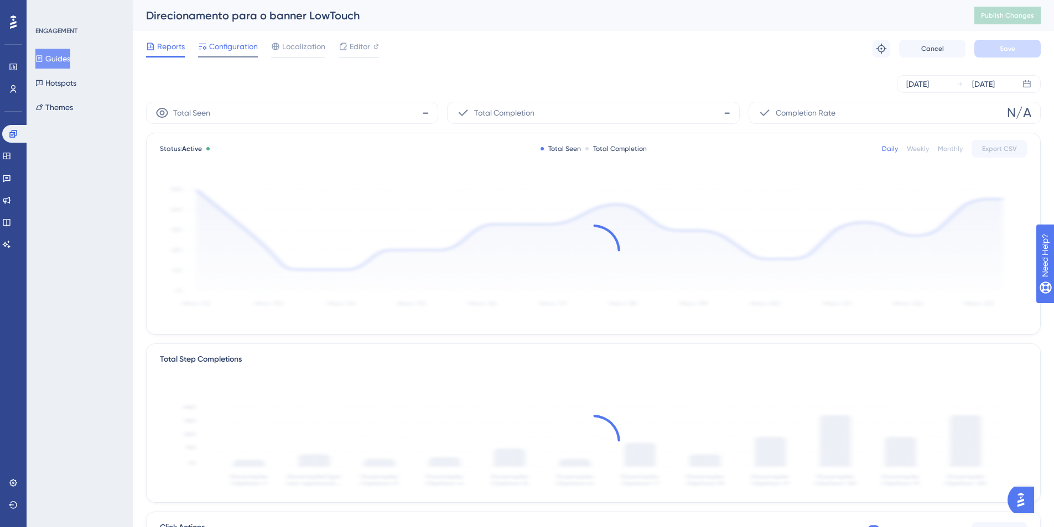
click at [231, 48] on span "Configuration" at bounding box center [233, 46] width 49 height 13
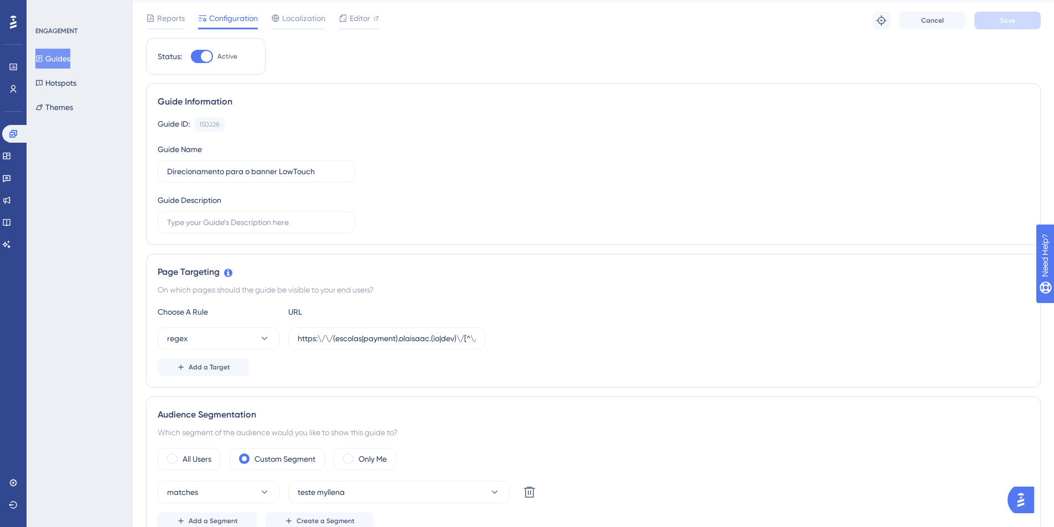
scroll to position [86, 0]
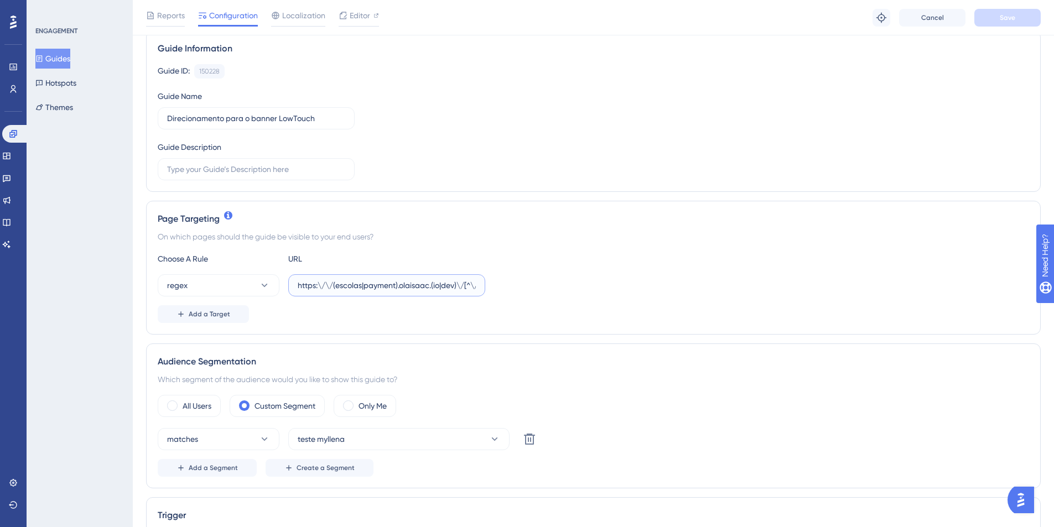
click at [381, 282] on input "https:\/\/(escolas|payment).olaisaac.(io|dev)\/[^\/\s]+\/?$" at bounding box center [387, 285] width 178 height 12
paste input "https:\/\/(escolas|payment).olaisaac.(io|dev)\/[^\/\s]*\/?$"
type input "https:\/\/(escolas|payment).olaisaac.(io|dev)\/[^\/\s]*\/?$"
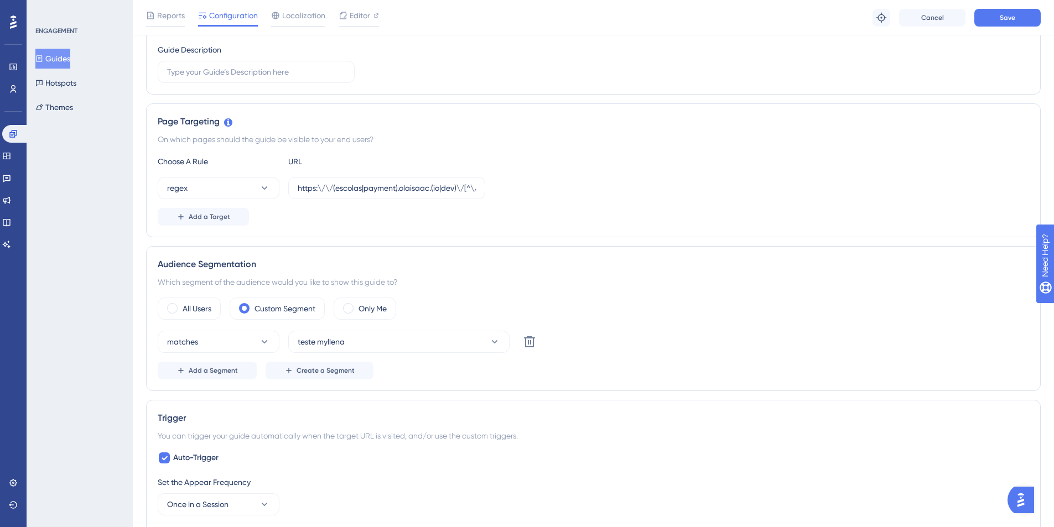
scroll to position [235, 0]
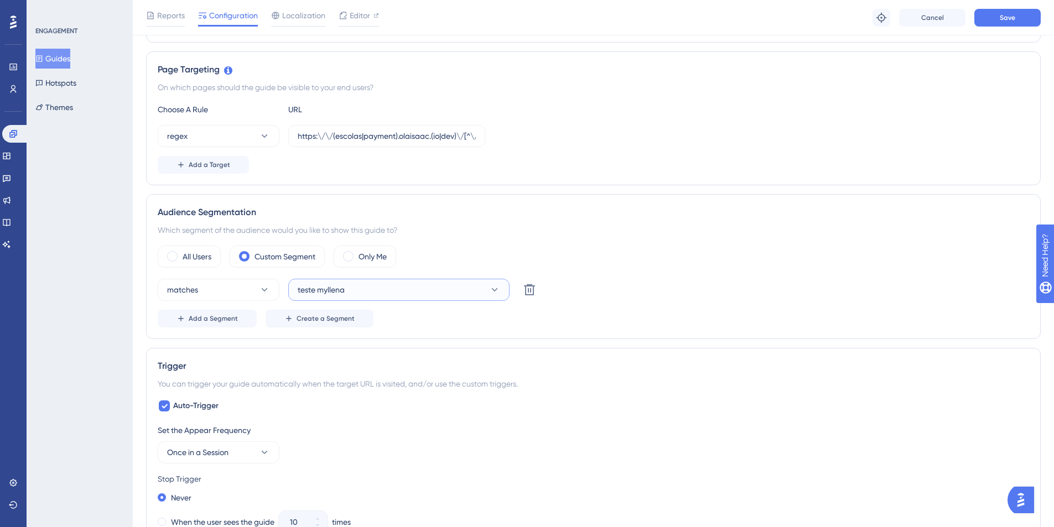
click at [381, 291] on button "teste myllena" at bounding box center [398, 290] width 221 height 22
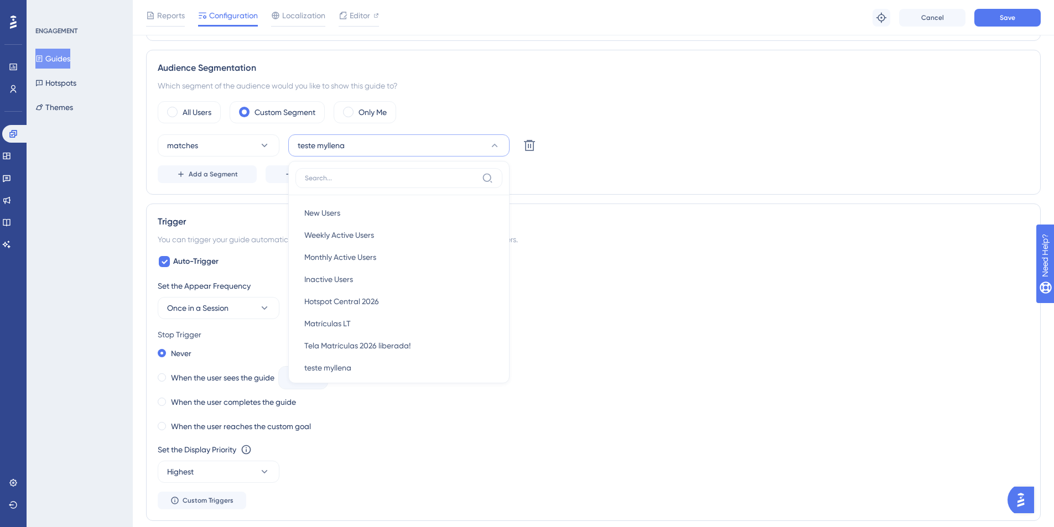
click at [589, 179] on div "Add a Segment Create a Segment" at bounding box center [593, 174] width 871 height 18
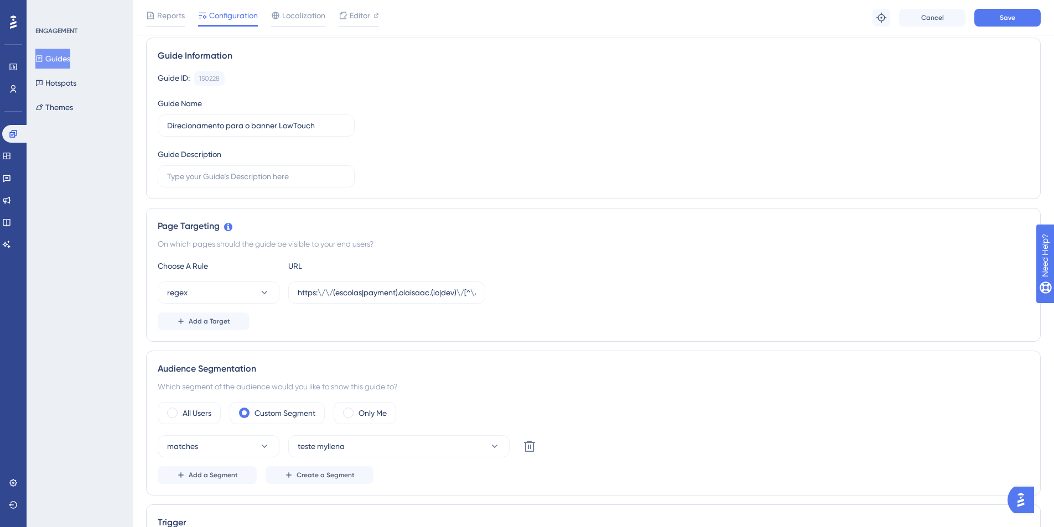
scroll to position [0, 0]
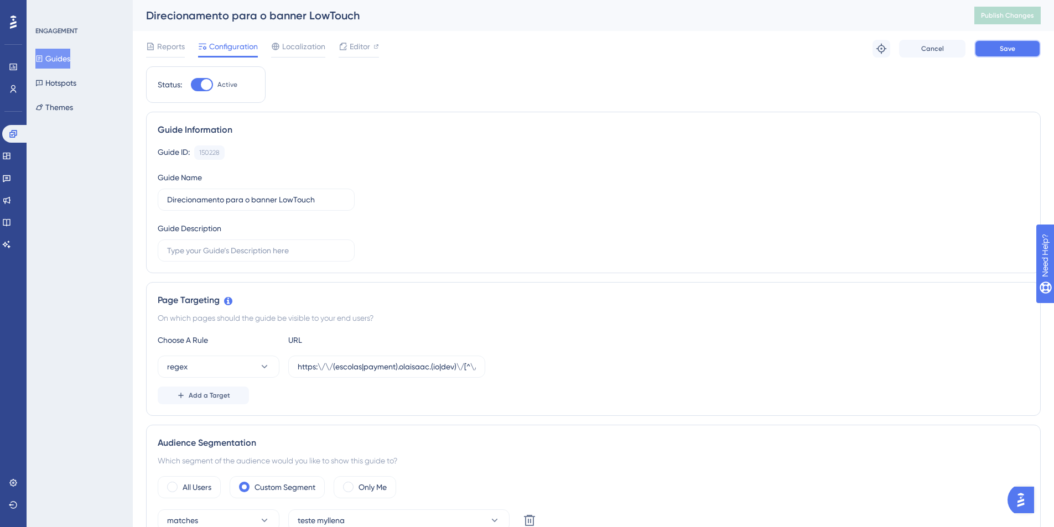
click at [1017, 53] on button "Save" at bounding box center [1007, 49] width 66 height 18
click at [1034, 13] on span "Publish Changes" at bounding box center [1007, 15] width 53 height 9
click at [345, 49] on icon at bounding box center [343, 46] width 9 height 9
